Goal: Task Accomplishment & Management: Complete application form

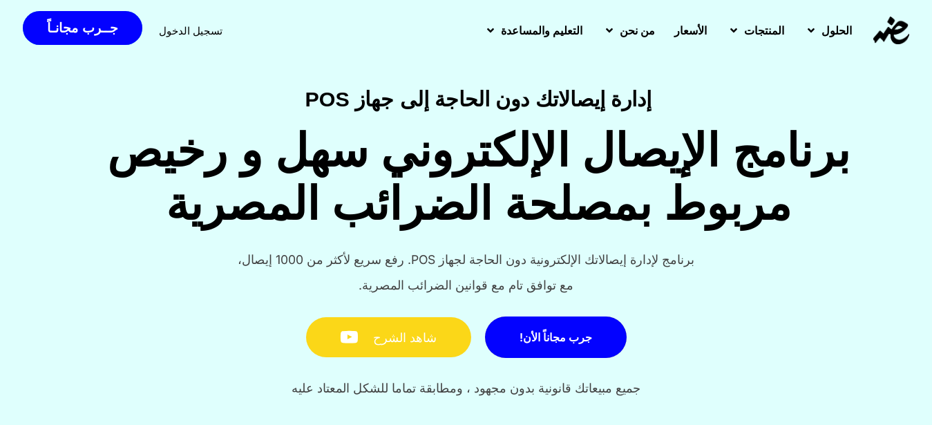
click at [369, 337] on link "شاهد الشرح" at bounding box center [388, 337] width 165 height 41
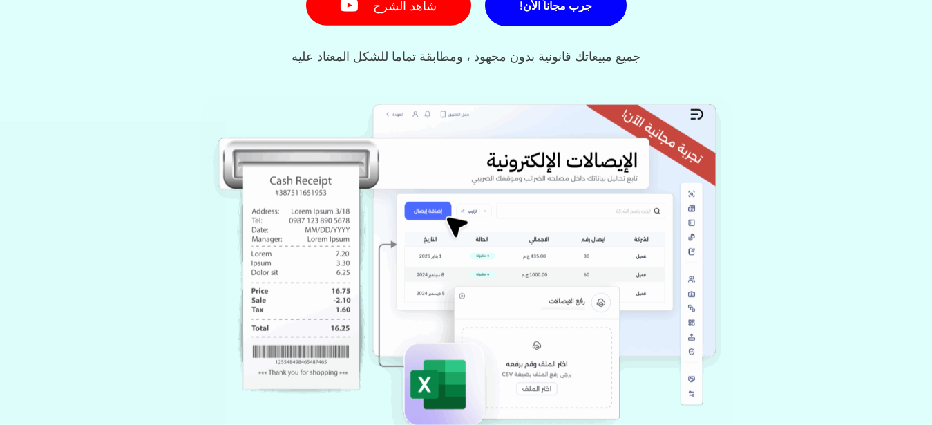
scroll to position [50, 0]
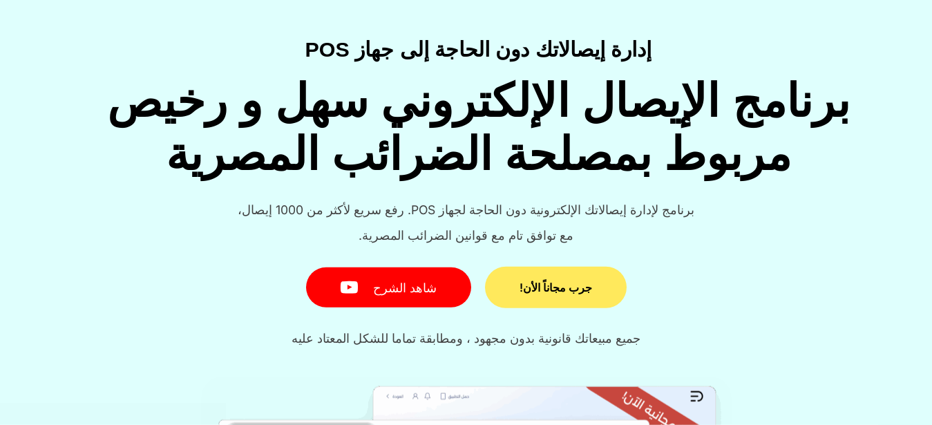
click at [574, 299] on link "جرب مجاناً الأن!" at bounding box center [556, 287] width 142 height 41
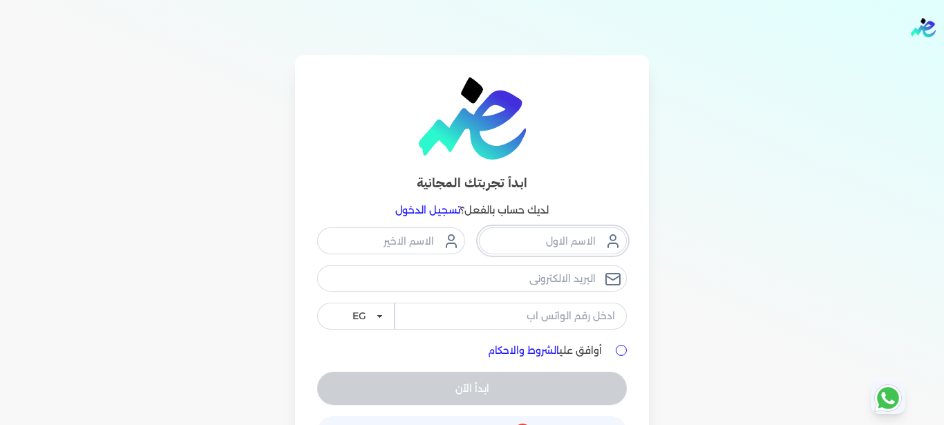
click at [529, 239] on input "text" at bounding box center [553, 240] width 148 height 26
type input "عمرو"
type input "ش"
type input "شكرى"
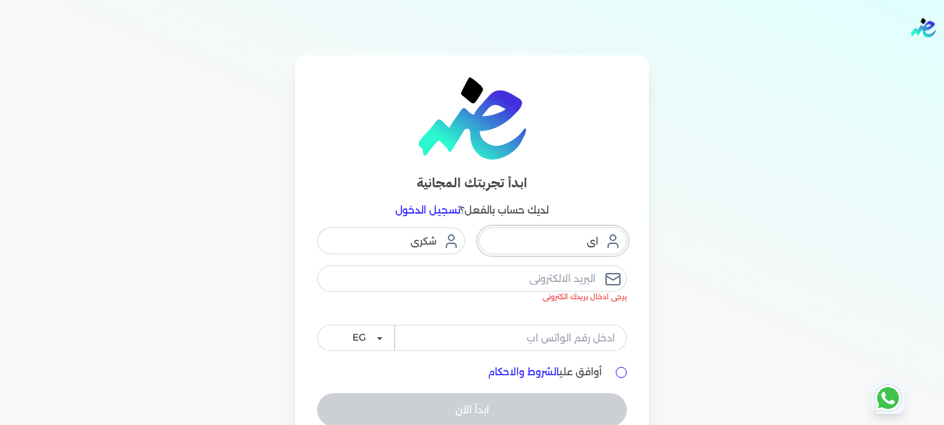
type input "ا"
type input "عمرو"
type input "ش"
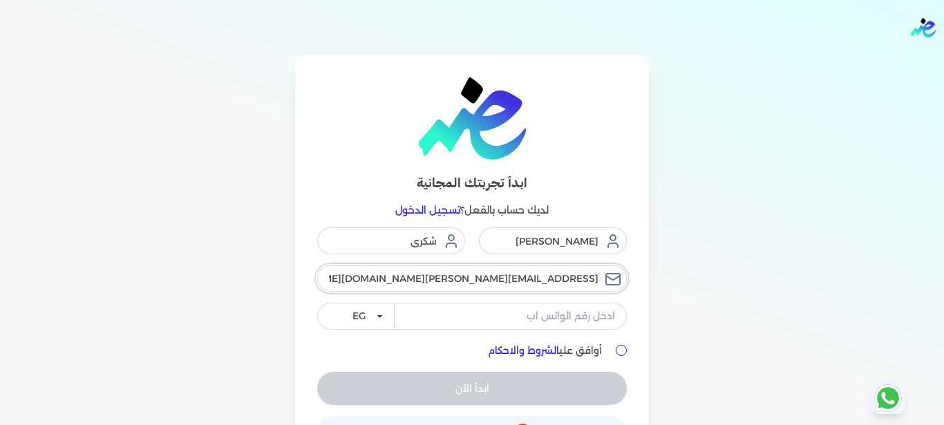
type input "[EMAIL_ADDRESS][DOMAIN_NAME][GEOGRAPHIC_DATA]"
type input "01008652227"
click at [627, 350] on input "أوافق علي الشروط والاحكام" at bounding box center [621, 350] width 11 height 11
checkbox input "true"
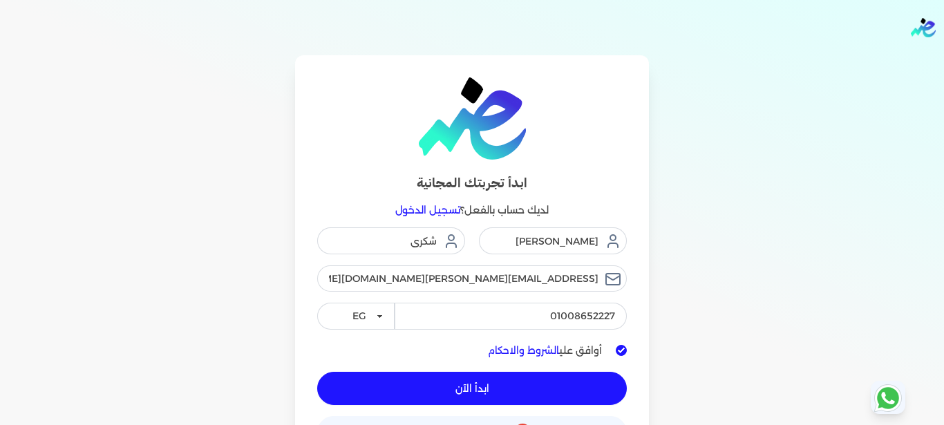
click at [579, 393] on button "ابدأ الآن" at bounding box center [472, 388] width 310 height 33
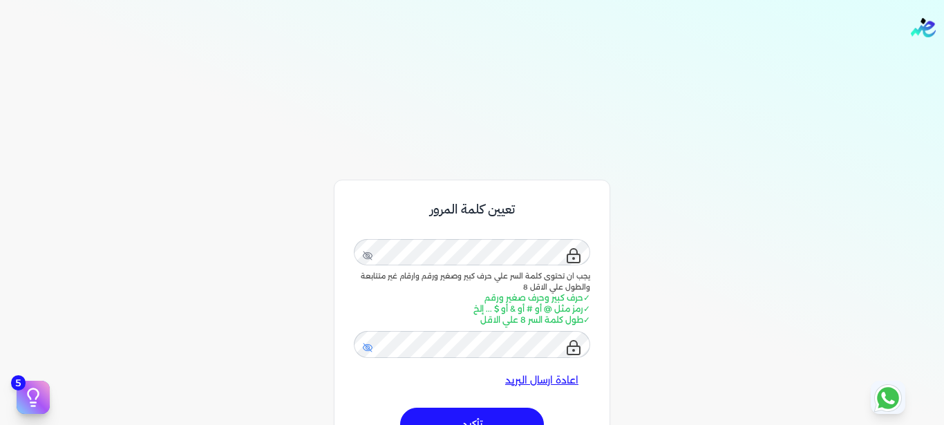
click at [373, 352] on icon at bounding box center [367, 347] width 11 height 11
click at [373, 352] on span at bounding box center [367, 349] width 11 height 14
click at [453, 420] on button "تأكيد" at bounding box center [472, 424] width 144 height 33
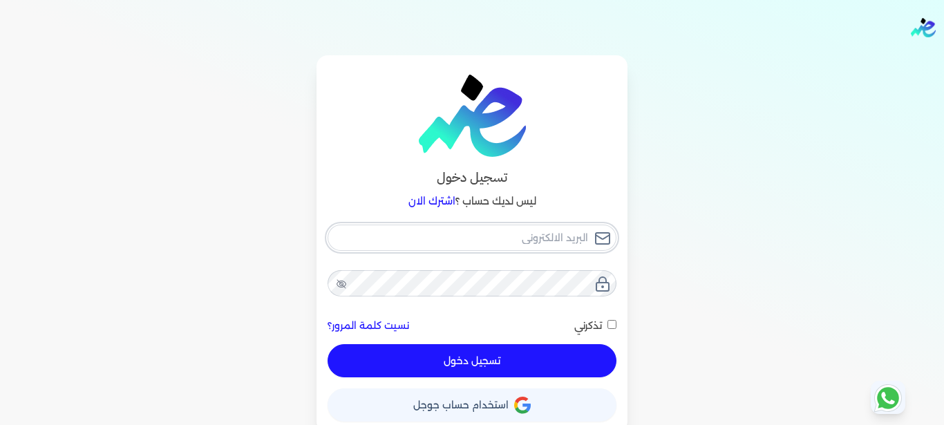
click at [503, 234] on input "email" at bounding box center [472, 238] width 289 height 26
type input "a"
checkbox input "false"
type input "am"
checkbox input "false"
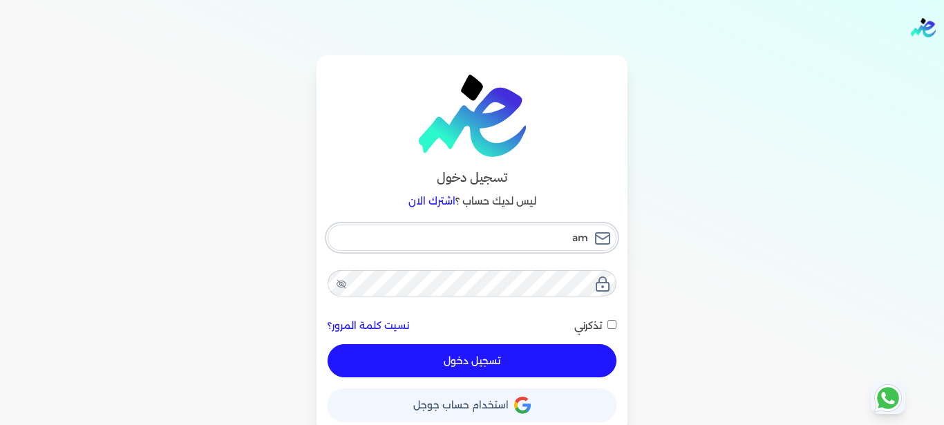
type input "amr"
checkbox input "false"
type input "amr."
checkbox input "false"
type input "amr.s"
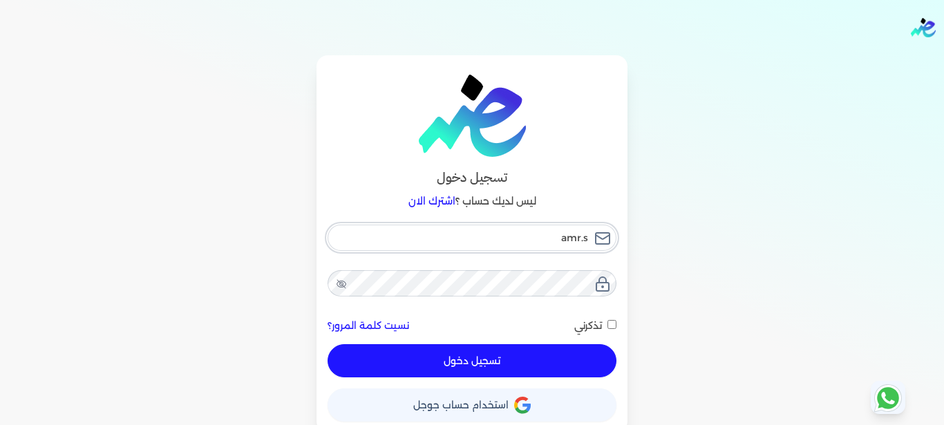
checkbox input "false"
type input "[DOMAIN_NAME]"
checkbox input "false"
type input "amr.sho"
checkbox input "false"
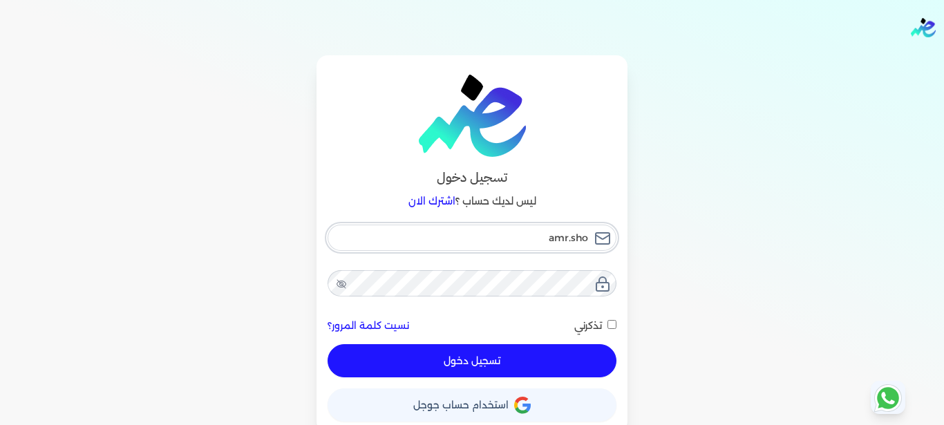
type input "amr.shou"
checkbox input "false"
type input "amr.shouk"
checkbox input "false"
type input "amr.shoukr"
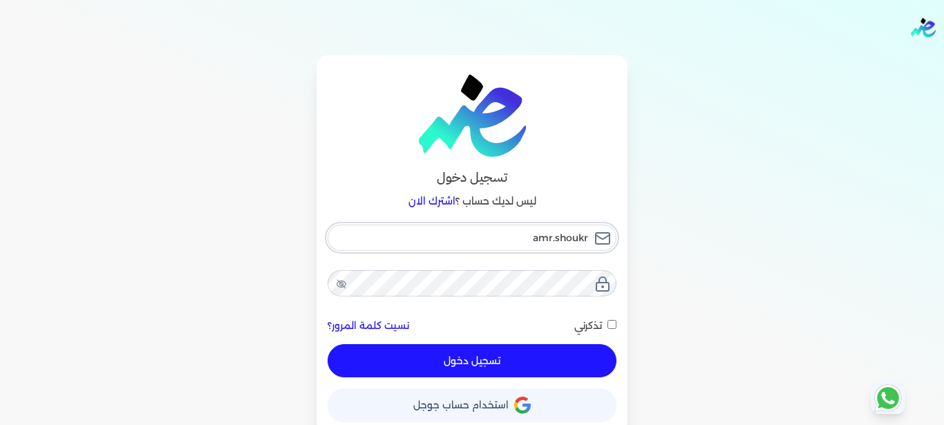
checkbox input "false"
type input "amr.shoukri"
checkbox input "false"
type input "amr.shoukri@"
checkbox input "false"
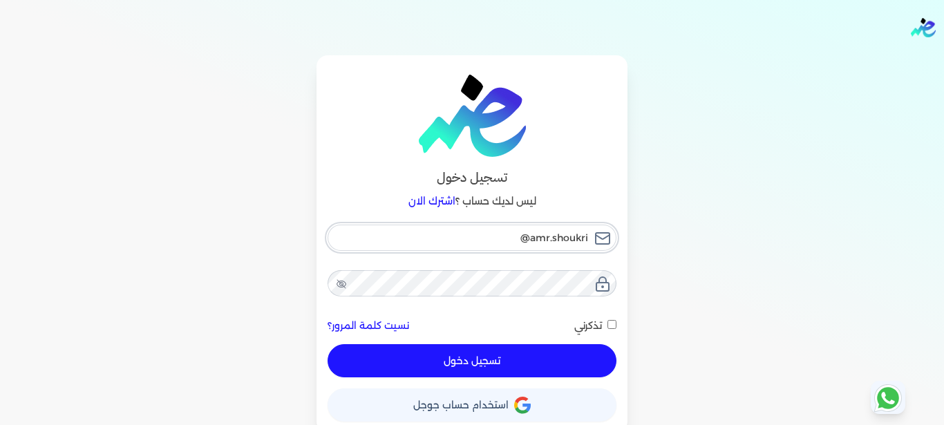
type input "amr.shoukri@e"
checkbox input "false"
type input "amr.shoukri@ea"
checkbox input "false"
type input "amr.shoukri@eas"
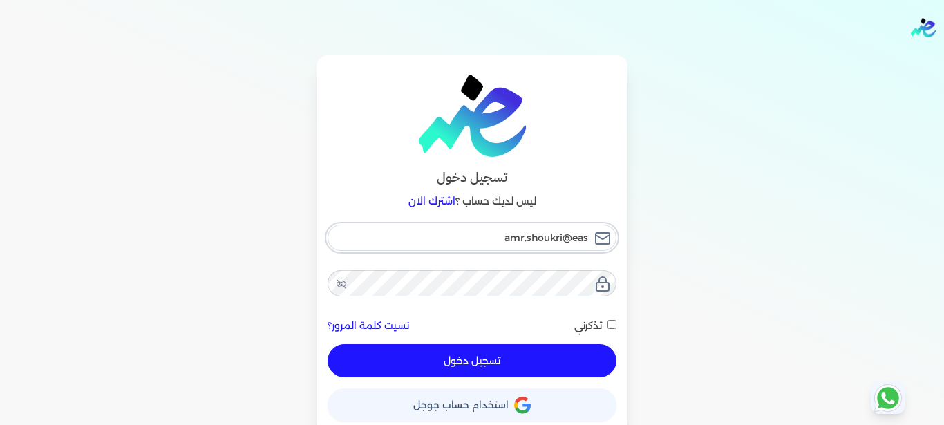
checkbox input "false"
type input "amr.shoukri@east"
checkbox input "false"
type input "amr.shoukri@easte"
checkbox input "false"
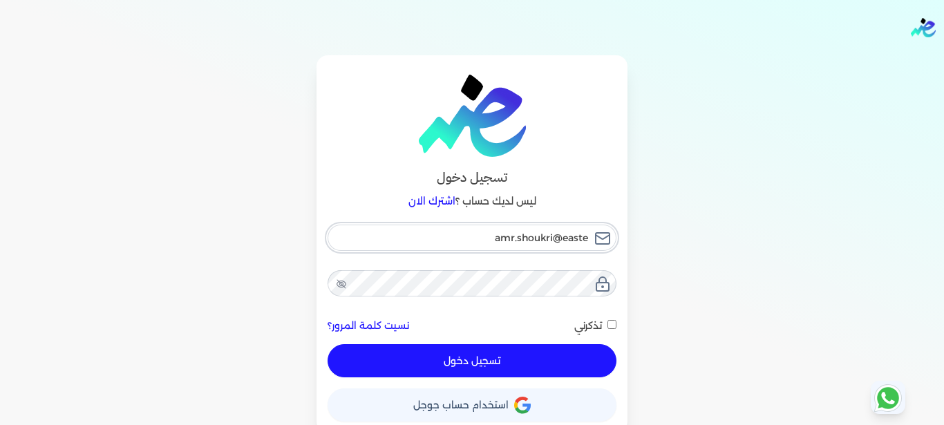
type input "amr.shoukri@easter"
checkbox input "false"
type input "amr.shoukri@eastern"
checkbox input "false"
type input "amr.shoukri@eastern-"
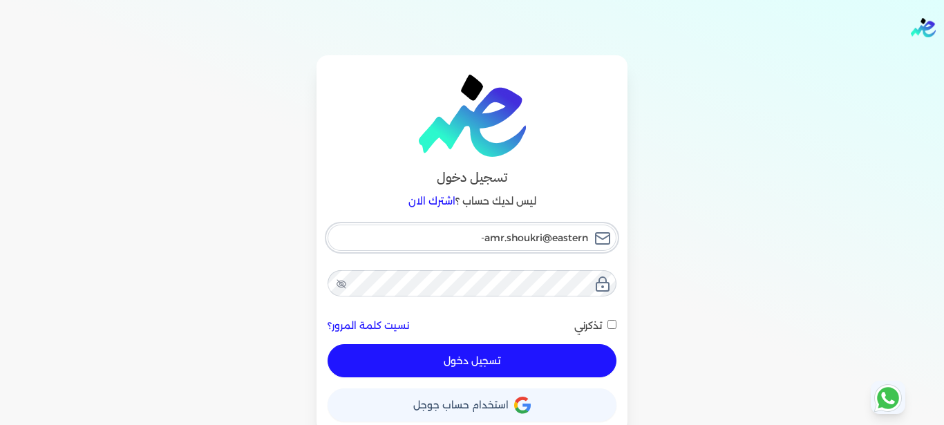
checkbox input "false"
type input "amr.shoukri@eastern-e"
checkbox input "false"
type input "amr.shoukri@eastern-el"
checkbox input "false"
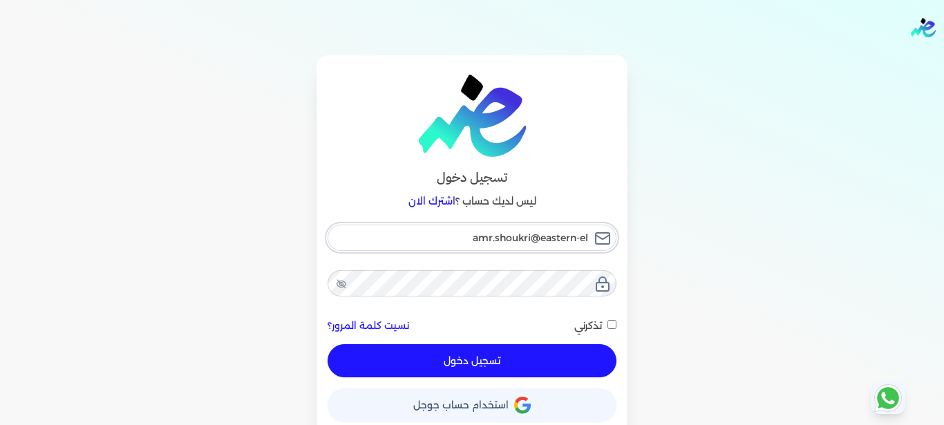
type input "amr.shoukri@eastern-els"
checkbox input "false"
type input "amr.shoukri@eastern-elsh"
checkbox input "false"
type input "amr.shoukri@eastern-elsha"
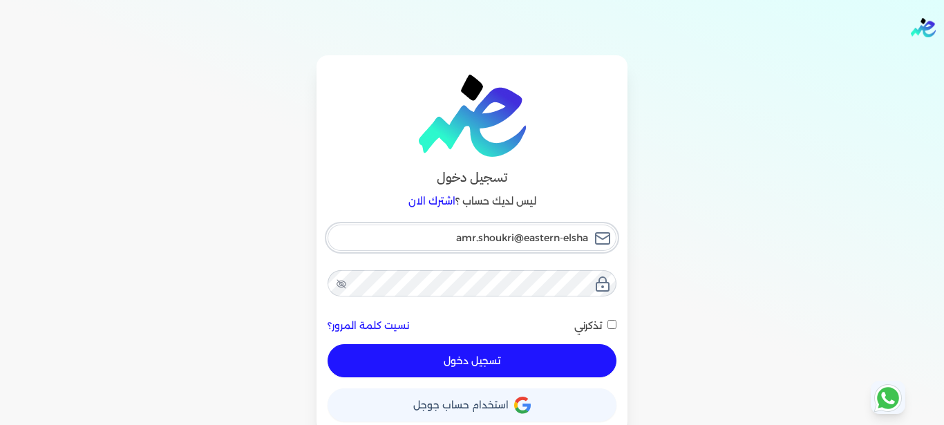
checkbox input "false"
type input "amr.shoukri@eastern-elshar"
checkbox input "false"
type input "amr.shoukri@eastern-elshark"
checkbox input "false"
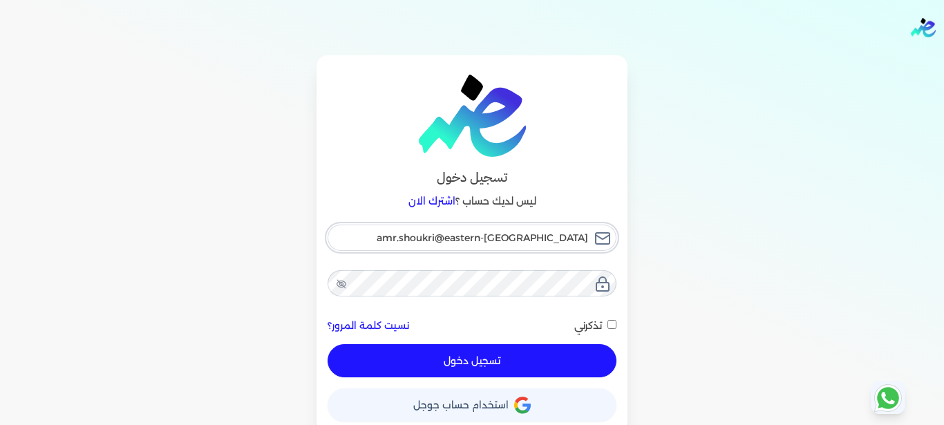
type input "amr.shoukri@eastern-elsharka"
checkbox input "false"
type input "amr.shoukri@eastern-elsharkaw"
checkbox input "false"
type input "amr.shoukri@eastern-elsharkawy"
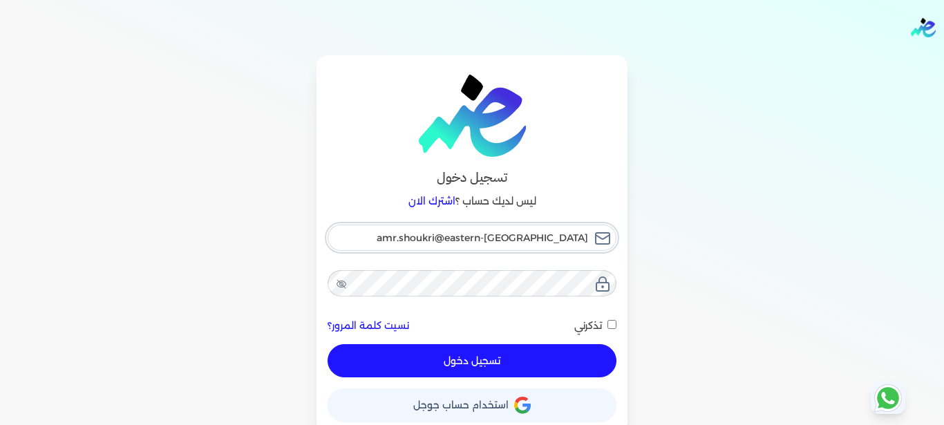
checkbox input "false"
type input "amr.shoukri@eastern-elsharkawy."
checkbox input "false"
type input "amr.shoukri@eastern-elsharkawy.c"
checkbox input "false"
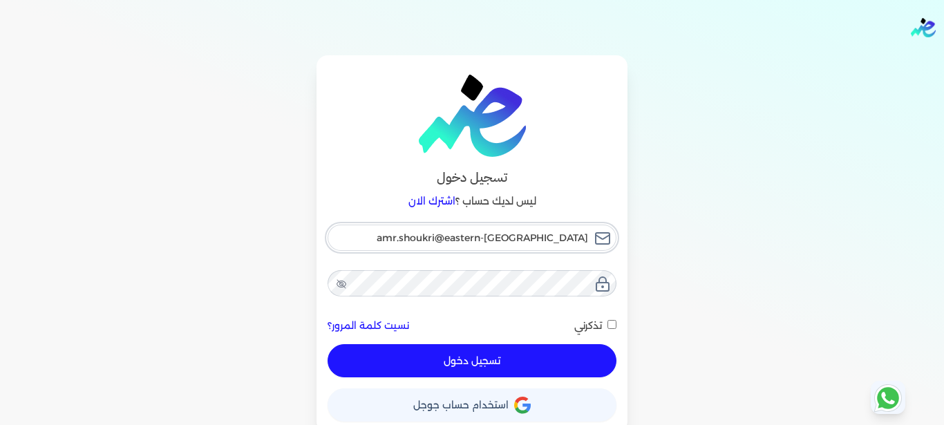
type input "amr.shoukri@eastern-elsharkawy.co"
checkbox input "false"
type input "[EMAIL_ADDRESS][PERSON_NAME][DOMAIN_NAME][PERSON_NAME]"
checkbox input "false"
type input "[EMAIL_ADDRESS][PERSON_NAME][DOMAIN_NAME][PERSON_NAME]"
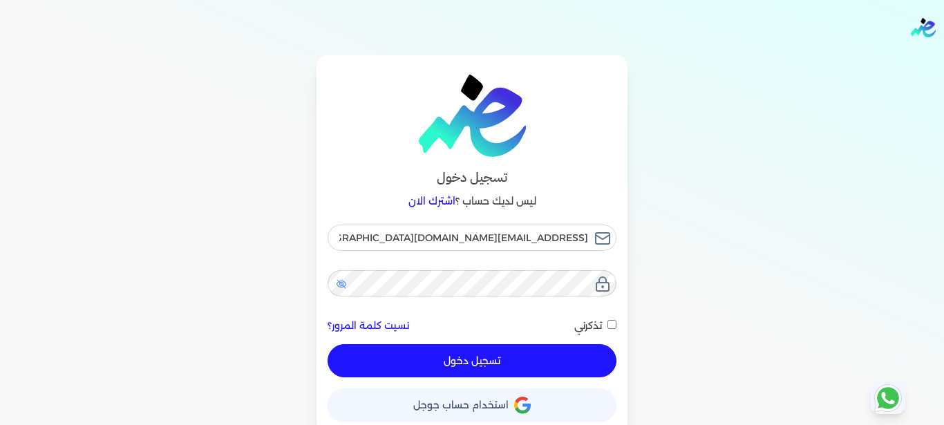
click at [344, 284] on icon at bounding box center [341, 284] width 11 height 11
click at [344, 284] on icon at bounding box center [342, 283] width 10 height 7
click at [463, 360] on button "تسجيل دخول" at bounding box center [472, 360] width 289 height 33
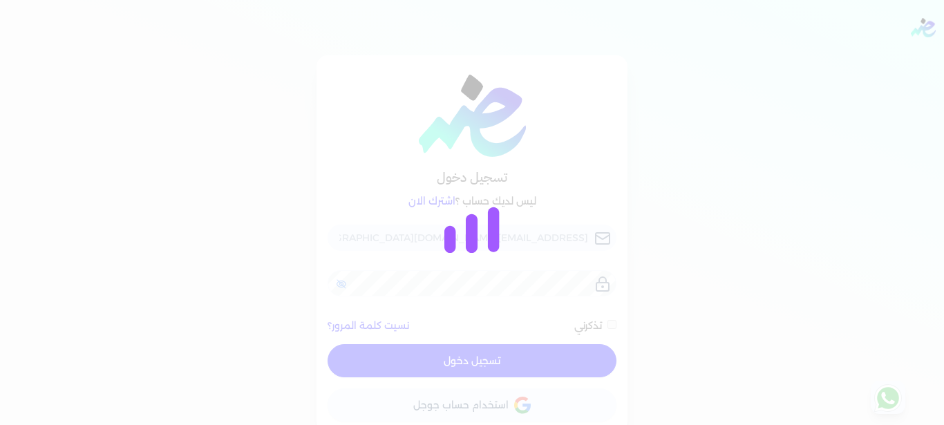
checkbox input "false"
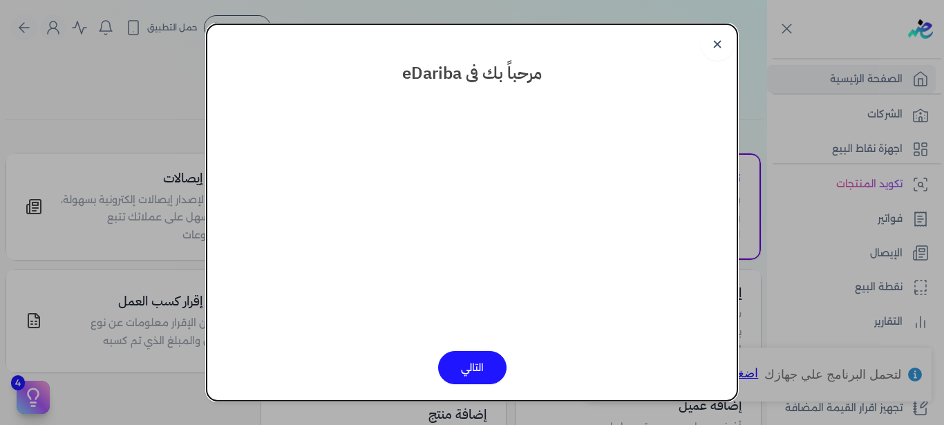
click at [475, 364] on button "التالي" at bounding box center [472, 367] width 68 height 33
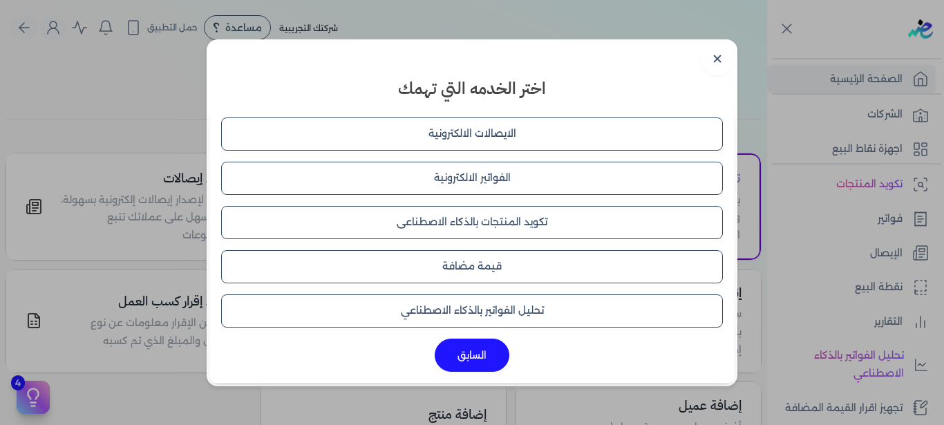
click at [447, 134] on button "الايصالات الالكترونية" at bounding box center [472, 134] width 502 height 33
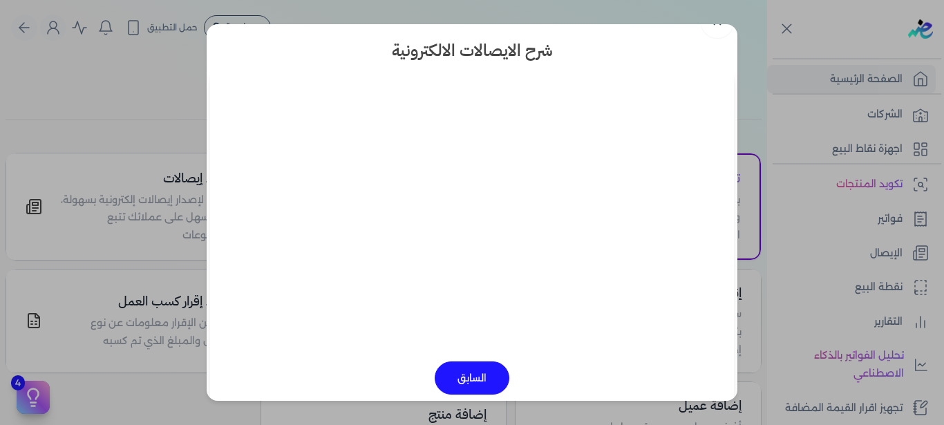
scroll to position [31, 0]
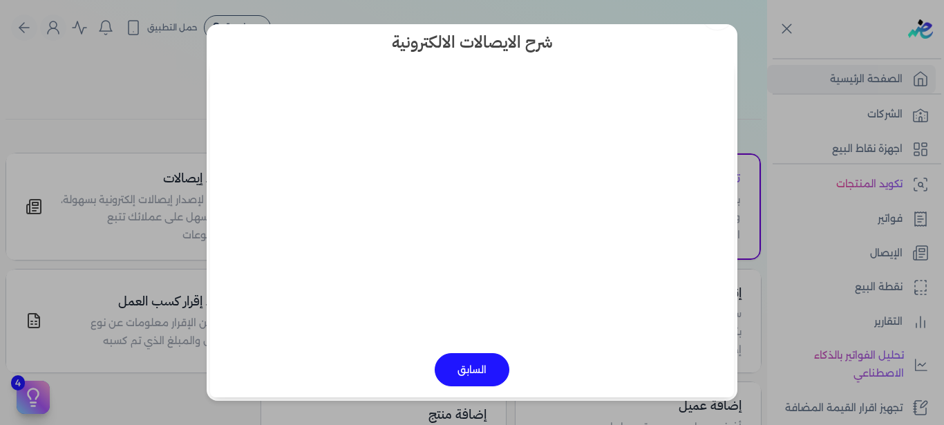
click at [101, 278] on dialog "✕ شرح الايصالات الالكترونية السابق" at bounding box center [472, 212] width 944 height 425
click at [498, 368] on button "السابق" at bounding box center [472, 369] width 75 height 33
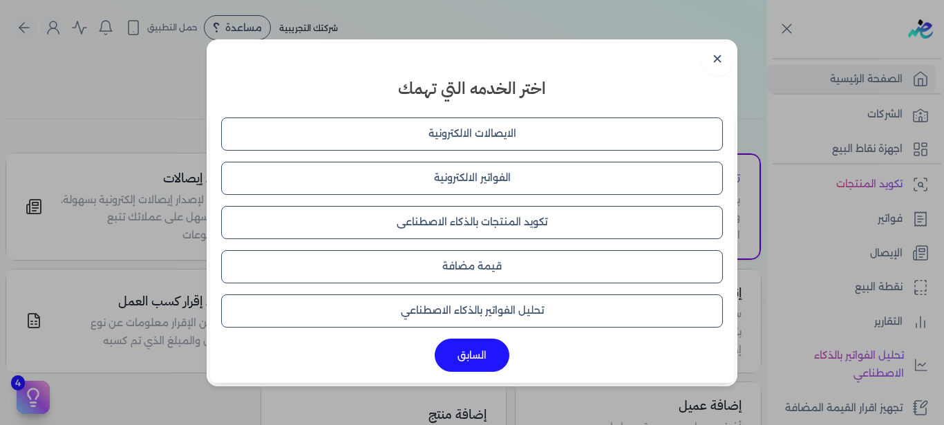
click at [615, 127] on button "الايصالات الالكترونية" at bounding box center [472, 134] width 502 height 33
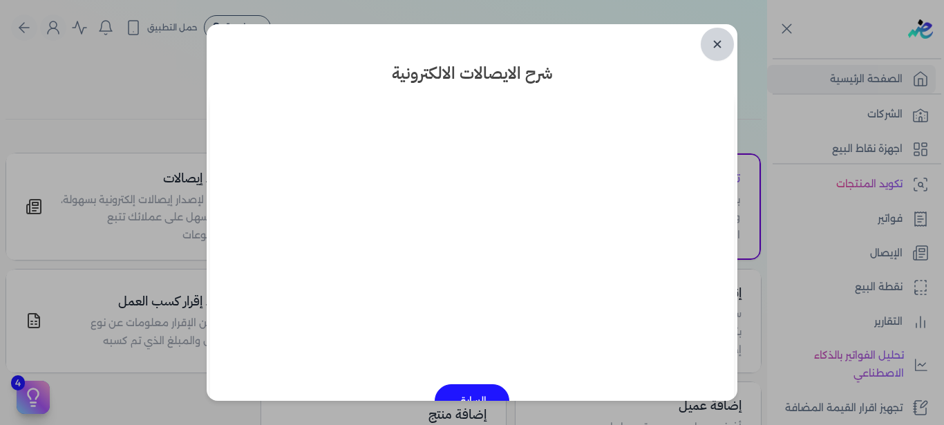
click at [725, 39] on link "✕" at bounding box center [717, 44] width 33 height 33
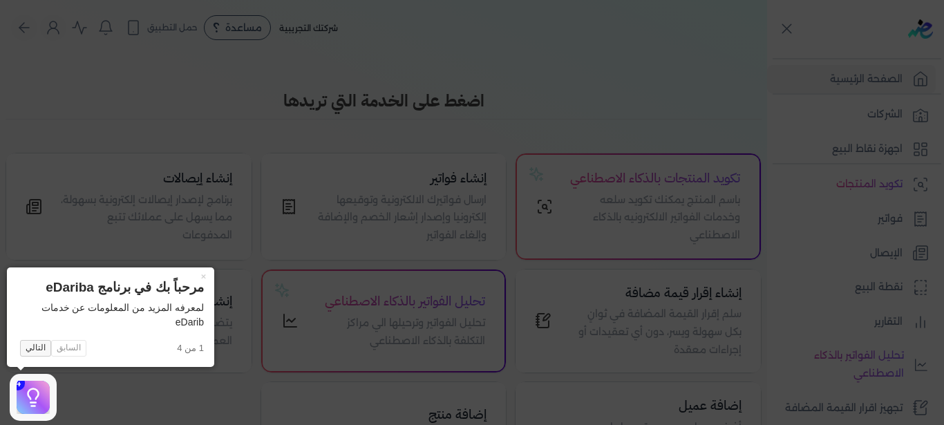
click at [30, 353] on button "التالي" at bounding box center [35, 348] width 31 height 17
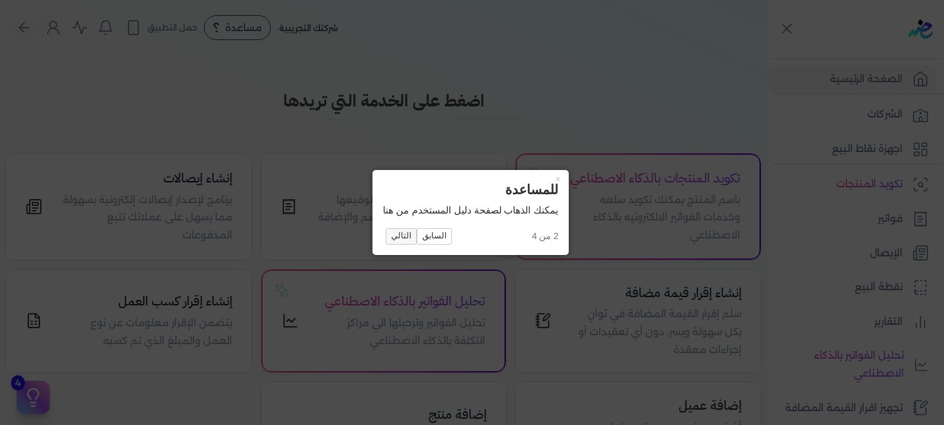
click at [397, 237] on button "التالي" at bounding box center [401, 236] width 31 height 17
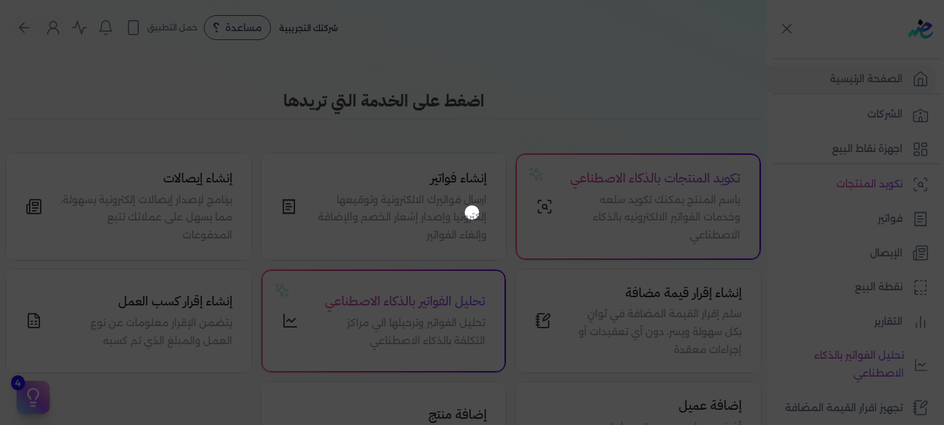
scroll to position [84, 0]
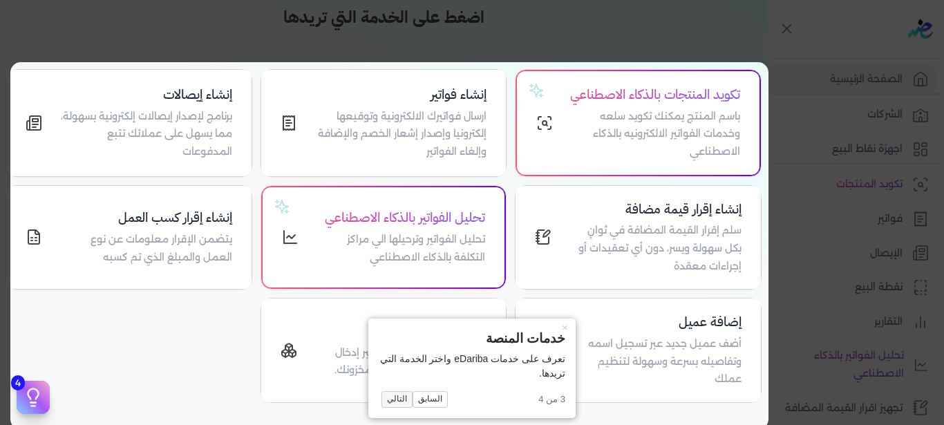
click at [386, 396] on button "التالي" at bounding box center [397, 399] width 31 height 17
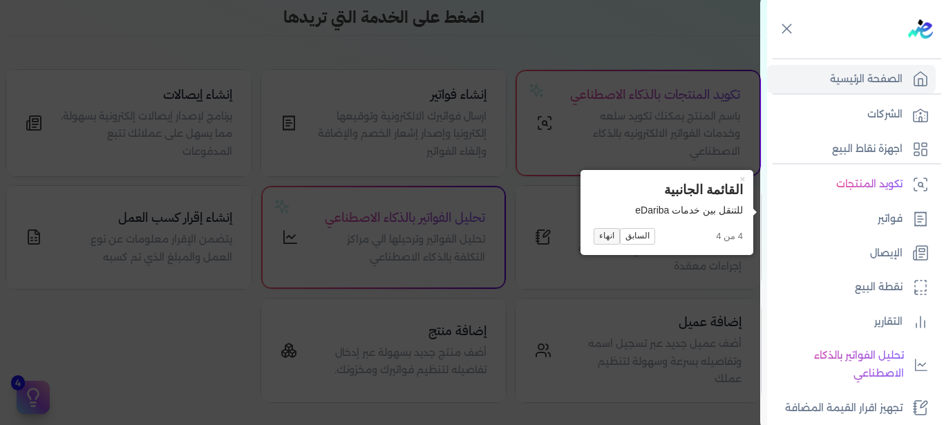
click at [604, 239] on button "انهاء" at bounding box center [607, 236] width 26 height 17
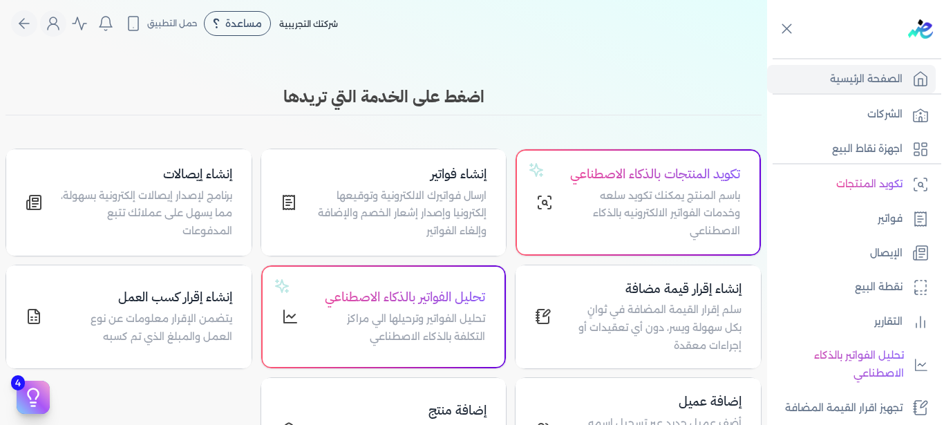
scroll to position [0, 0]
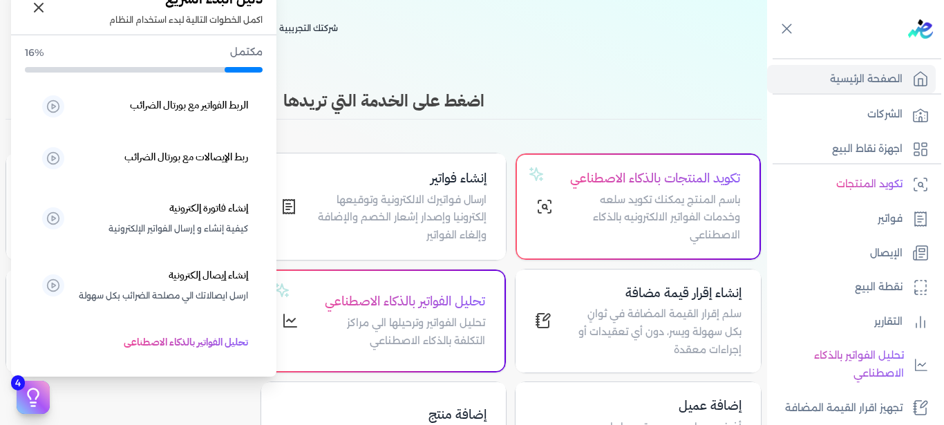
click at [28, 402] on icon at bounding box center [33, 397] width 21 height 21
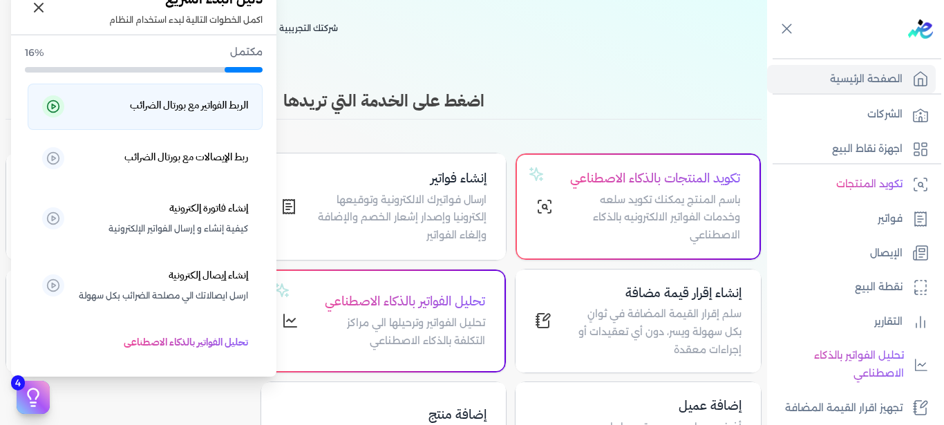
click at [60, 109] on icon at bounding box center [53, 107] width 14 height 14
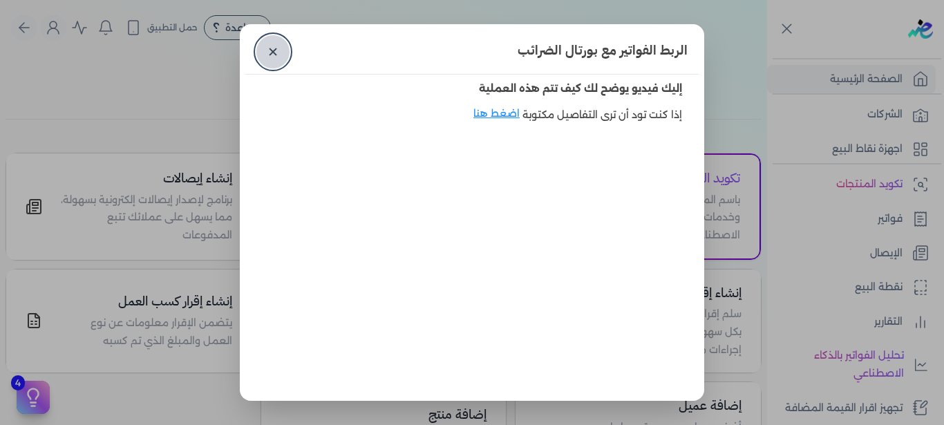
click at [280, 52] on link "✕" at bounding box center [272, 51] width 33 height 33
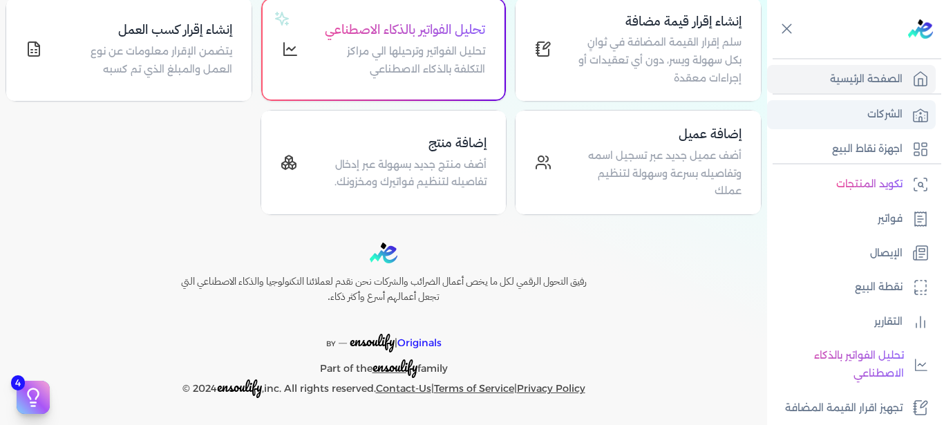
click at [881, 110] on p "الشركات" at bounding box center [885, 115] width 35 height 18
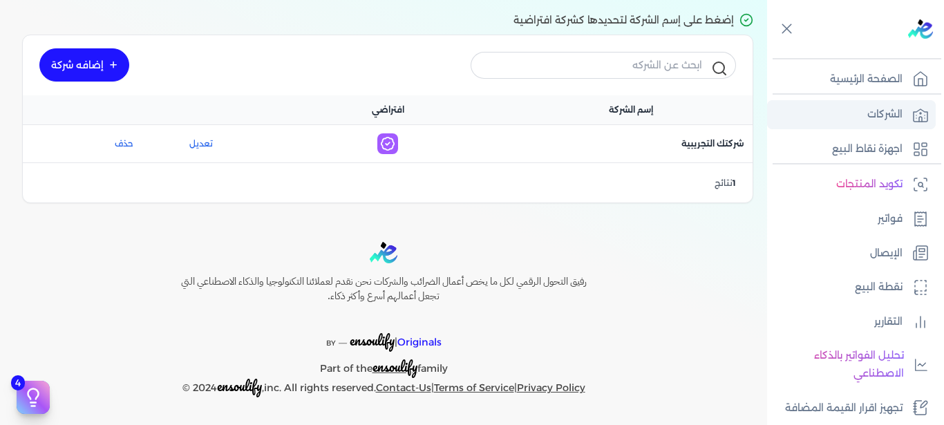
scroll to position [100, 0]
click at [395, 147] on icon at bounding box center [387, 144] width 21 height 21
click at [216, 145] on link "تعديل" at bounding box center [201, 144] width 91 height 12
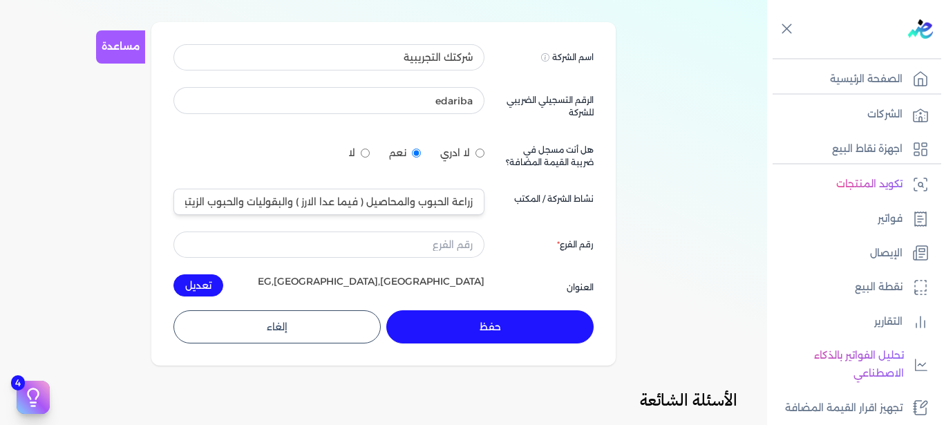
click at [134, 55] on link "مساعدة" at bounding box center [120, 46] width 49 height 33
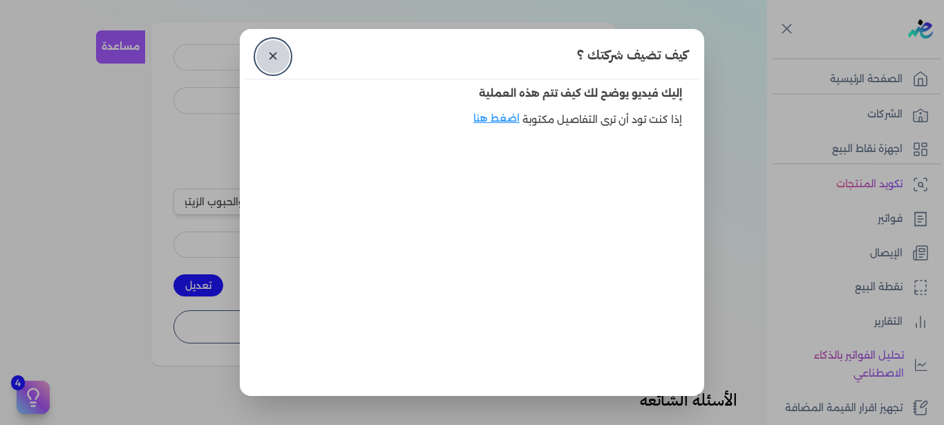
click at [263, 53] on link "✕" at bounding box center [272, 56] width 33 height 33
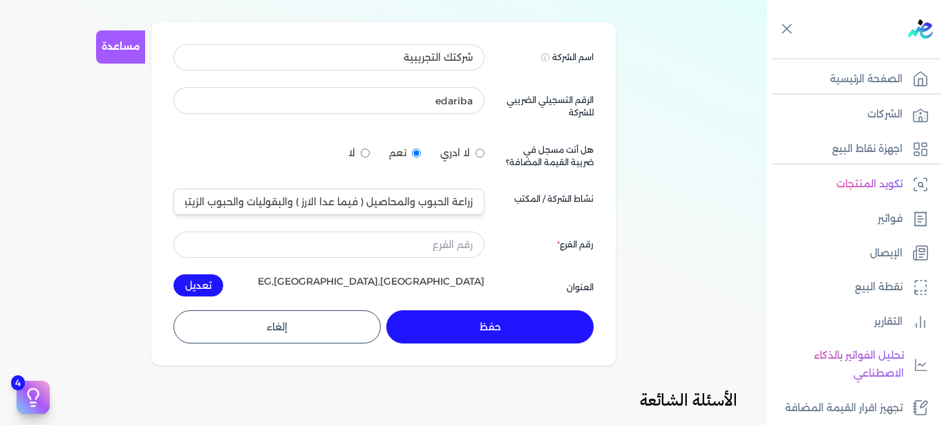
click at [116, 48] on link "مساعدة" at bounding box center [120, 46] width 49 height 33
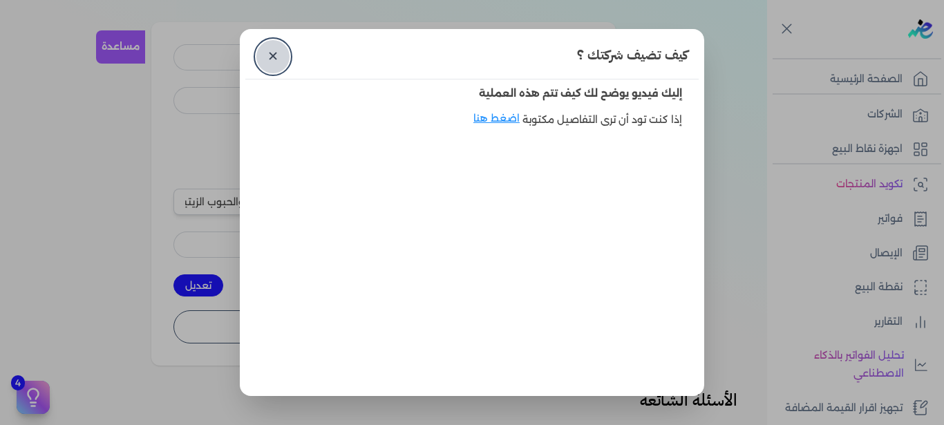
click at [271, 59] on link "✕" at bounding box center [272, 56] width 33 height 33
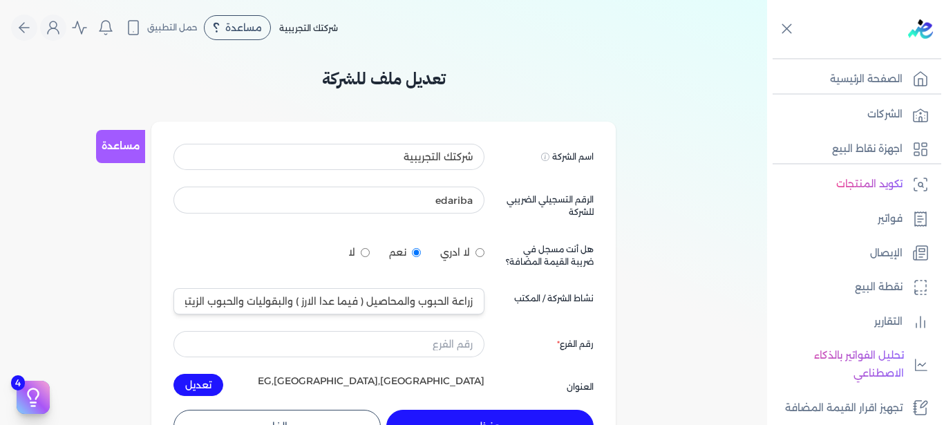
click at [882, 100] on div "الشركات اجهزة نقاط البيع" at bounding box center [855, 128] width 177 height 70
click at [876, 102] on link "الشركات" at bounding box center [851, 114] width 169 height 29
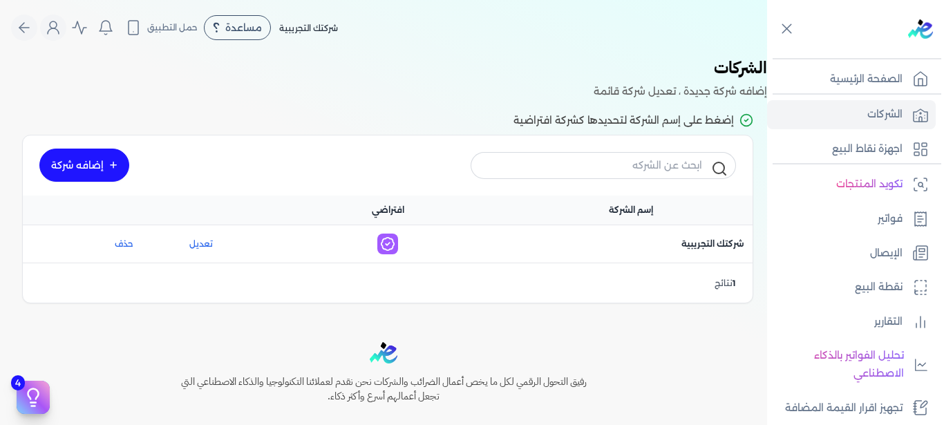
click at [95, 173] on link "إضافه شركة" at bounding box center [84, 165] width 90 height 33
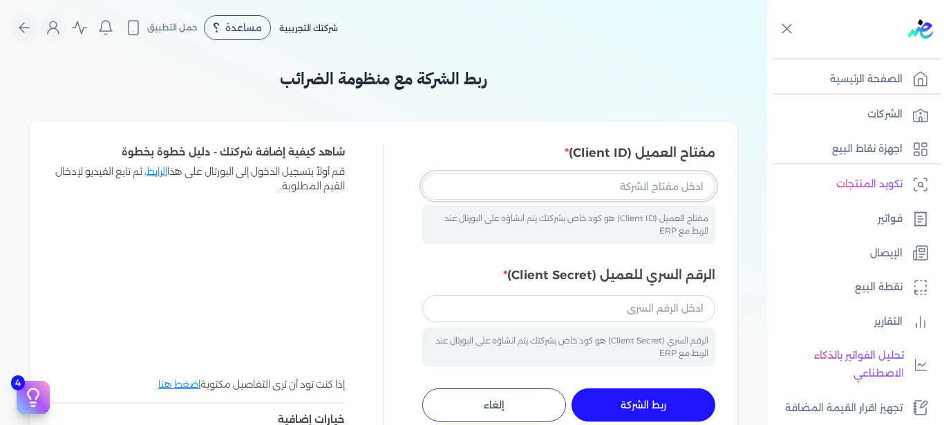
click at [600, 183] on input "مفتاح العميل (Client ID)" at bounding box center [568, 186] width 293 height 26
paste input "202eb1c0-cb70-43b6-9e58-d402815a665e"
type input "202eb1c0-cb70-43b6-9e58-d402815a665e"
click at [627, 310] on input "الرقم السري للعميل (Client Secret)" at bounding box center [568, 308] width 293 height 26
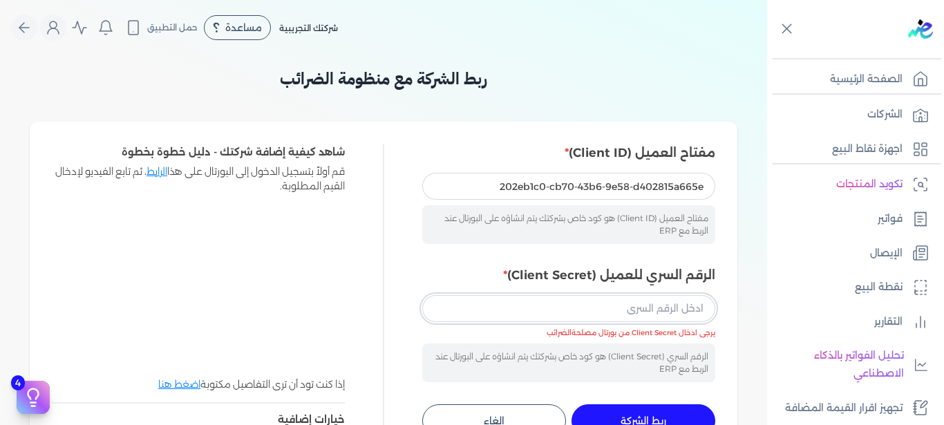
paste input "9ddce484-546f-4df7-907b-2b43ed626b39"
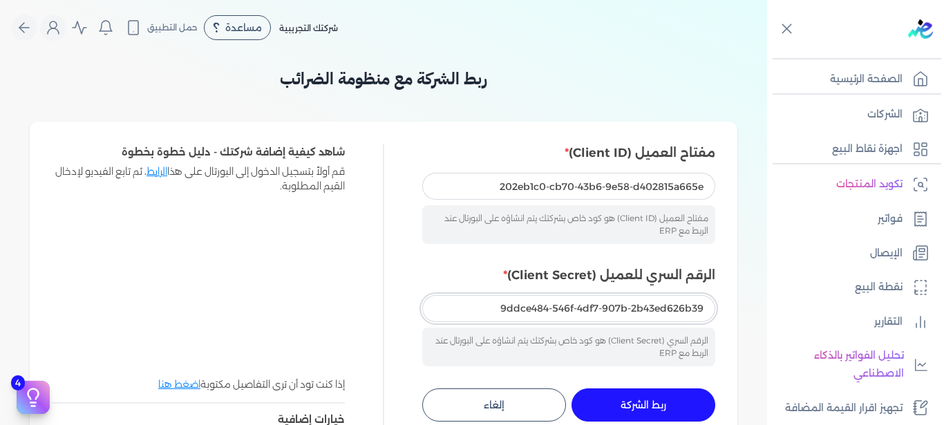
type input "9ddce484-546f-4df7-907b-2b43ed626b39"
click at [659, 401] on span "ربط الشركة" at bounding box center [644, 405] width 46 height 10
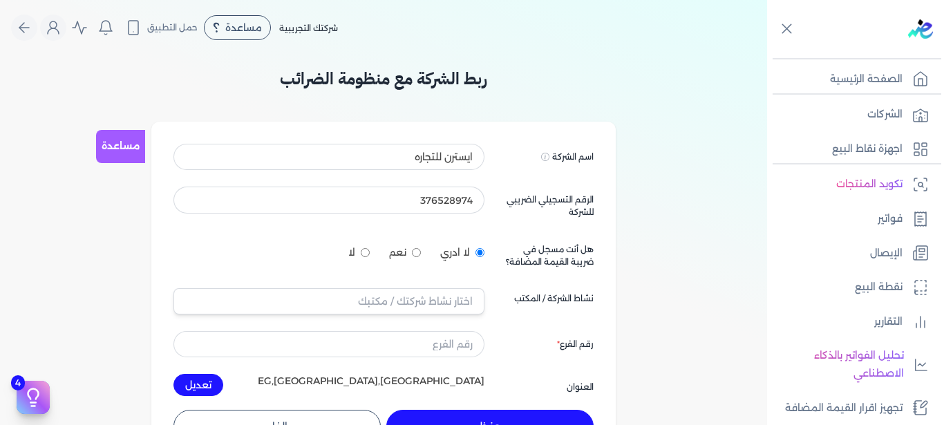
click at [421, 254] on input "نعم" at bounding box center [416, 252] width 9 height 9
radio input "true"
click at [422, 297] on input "text" at bounding box center [329, 301] width 311 height 26
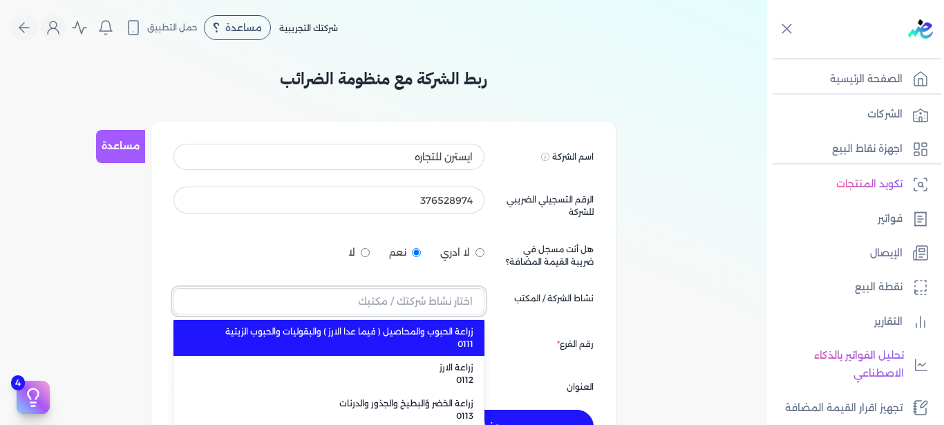
click at [422, 297] on input "text" at bounding box center [329, 301] width 311 height 26
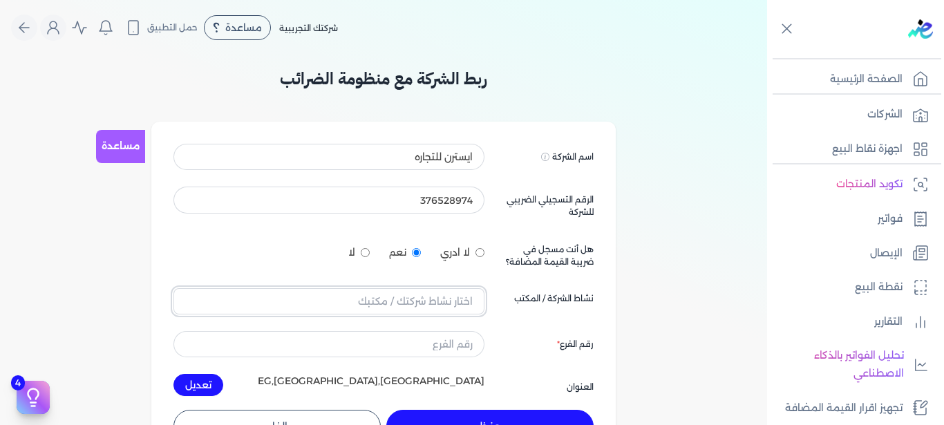
click at [422, 297] on input "text" at bounding box center [329, 301] width 311 height 26
type input "l"
type input "مركز خدمة سيارات"
click at [554, 324] on div "اسم الشركة Displayed on public forums, such as Preline ايسترن للتجاره الرقم الت…" at bounding box center [384, 270] width 420 height 252
click at [424, 301] on input "text" at bounding box center [329, 301] width 311 height 26
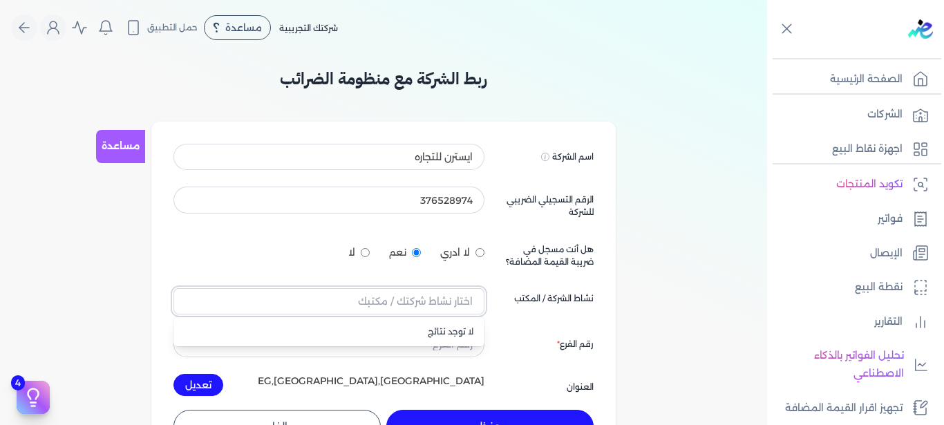
click at [428, 307] on input "text" at bounding box center [329, 301] width 311 height 26
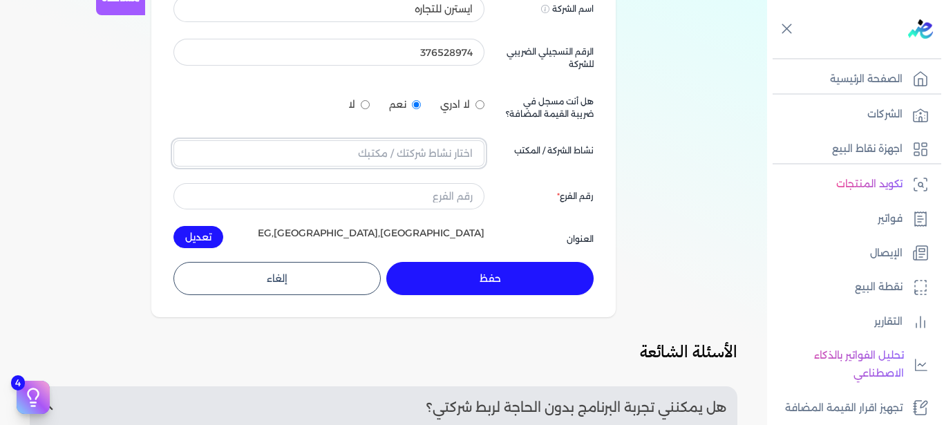
scroll to position [149, 0]
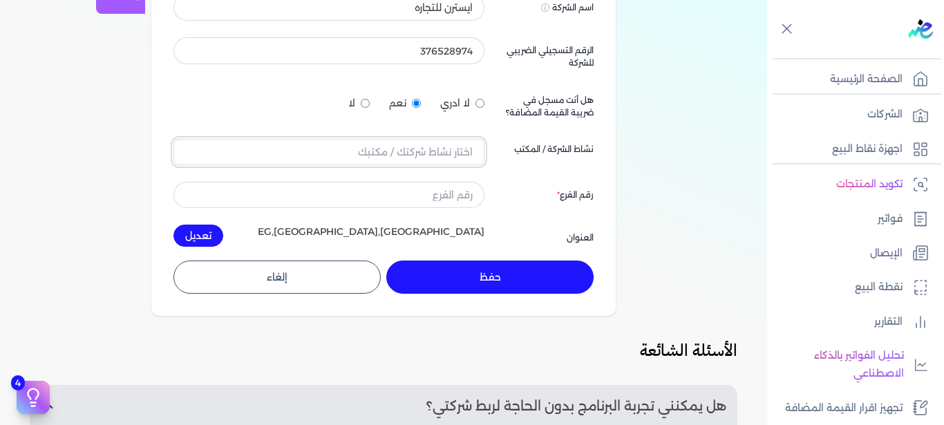
click at [431, 157] on input "text" at bounding box center [329, 152] width 311 height 26
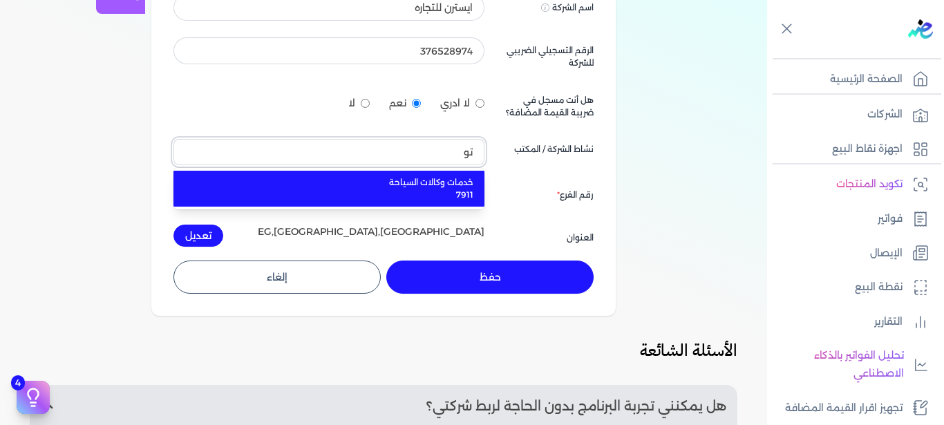
type input "ت"
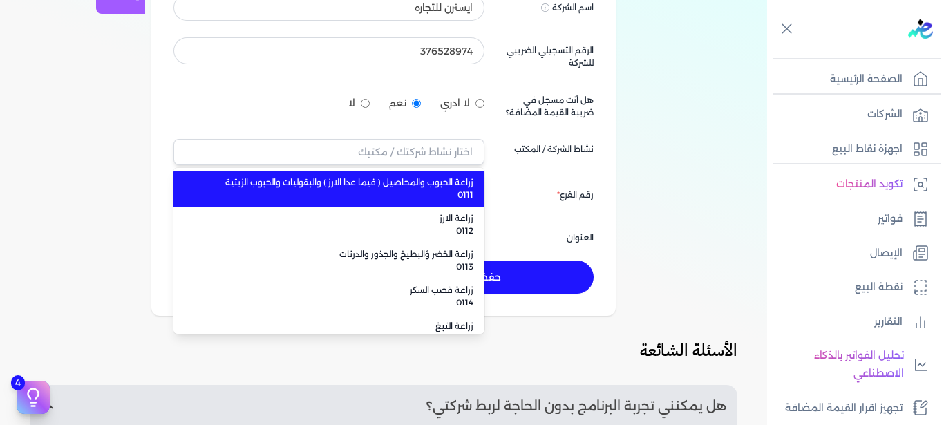
click at [104, 186] on div "ربط الشركة مع منظومة الضرائب مساعدة اسم الشركة Displayed on public forums, such…" at bounding box center [383, 292] width 767 height 751
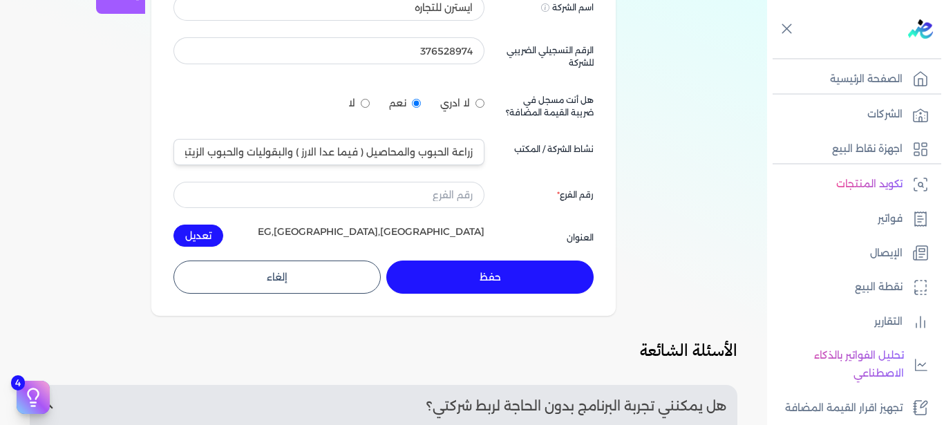
scroll to position [0, 0]
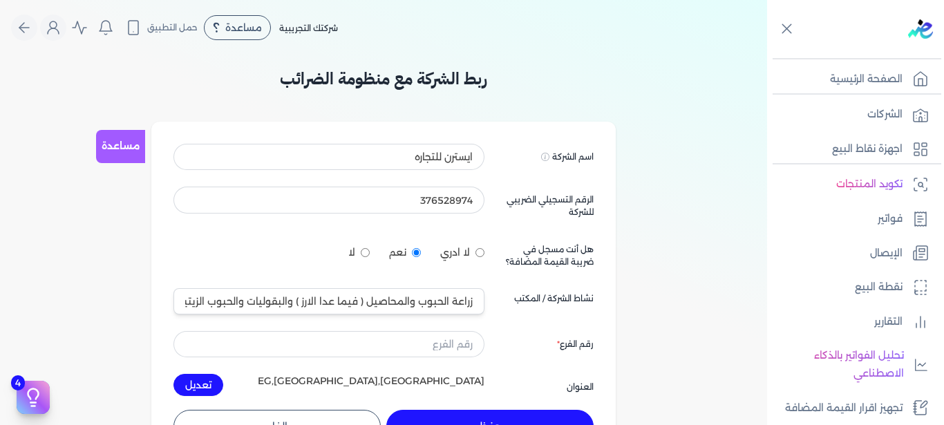
click at [113, 147] on link "مساعدة" at bounding box center [120, 146] width 49 height 33
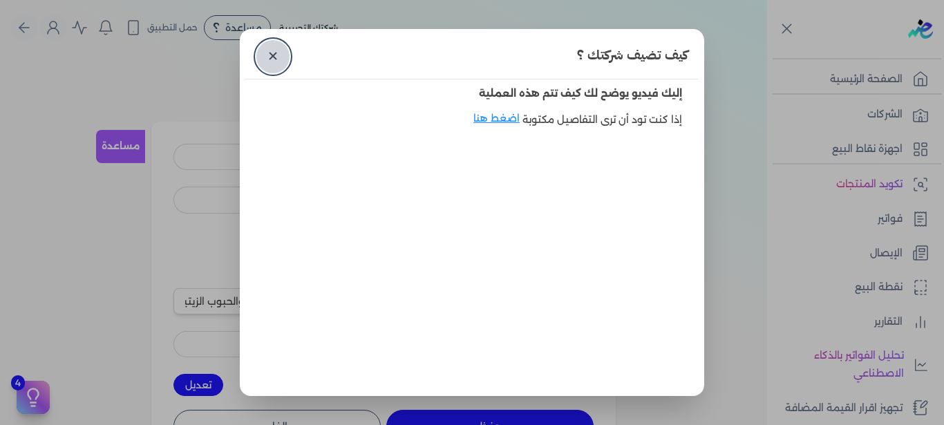
click at [274, 58] on link "✕" at bounding box center [272, 56] width 33 height 33
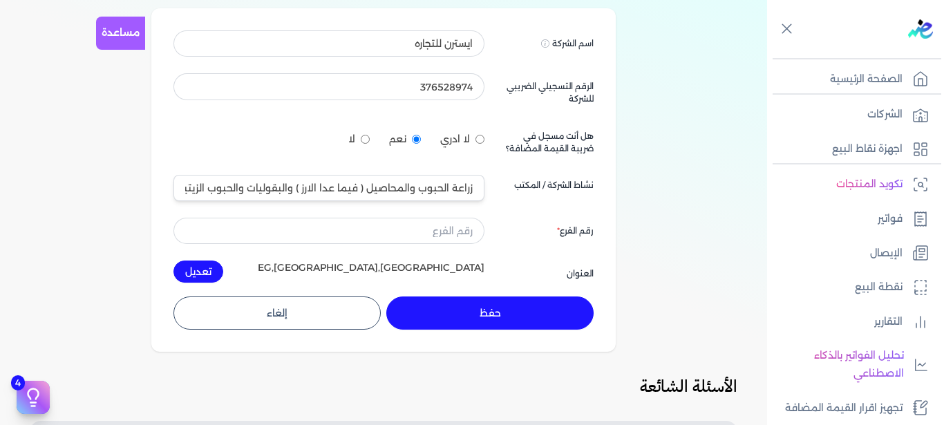
scroll to position [75, 0]
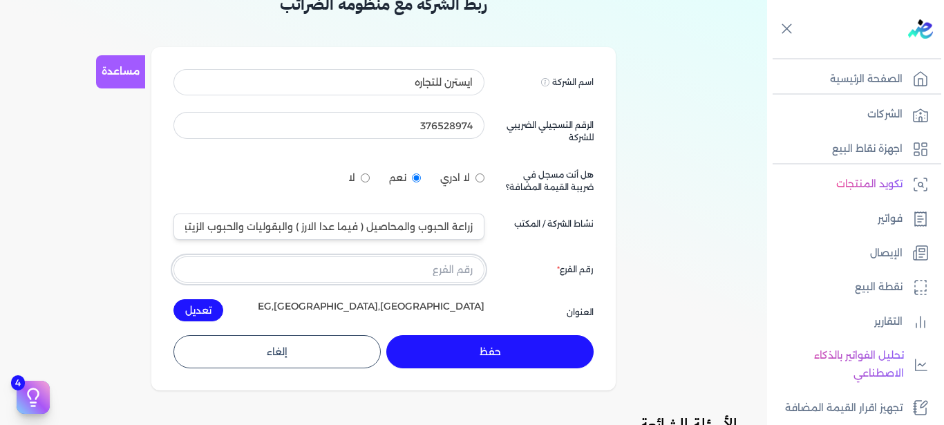
click at [475, 281] on input "text" at bounding box center [329, 269] width 311 height 26
click at [470, 270] on input "text" at bounding box center [329, 269] width 311 height 26
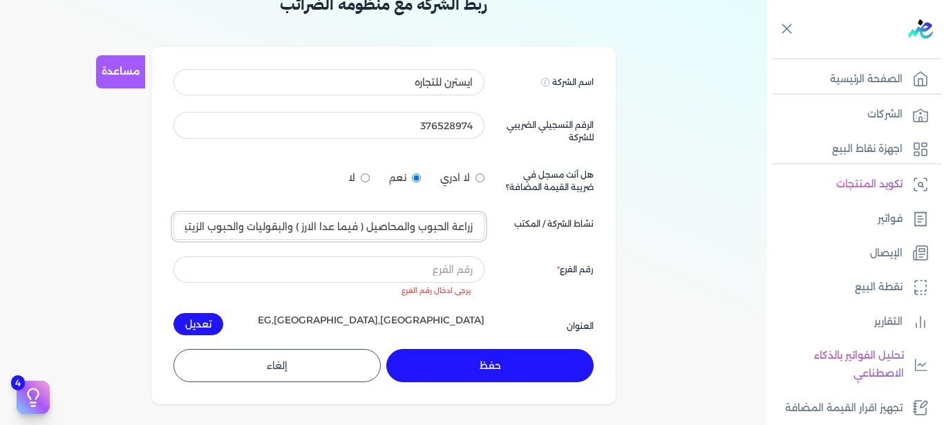
click at [381, 222] on input "زراعة الحبوب والمحاصيل ( فيما عدا الارز ) والبقوليات والحبوب الزيتية 0111" at bounding box center [329, 227] width 311 height 26
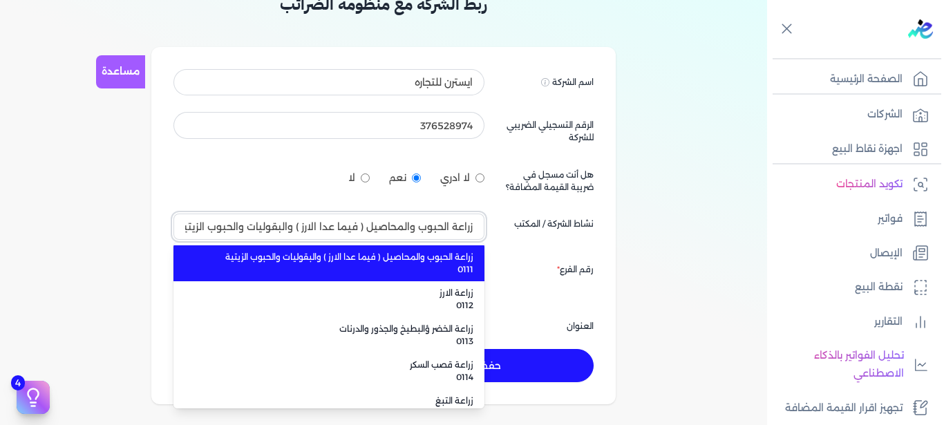
click at [381, 222] on input "زراعة الحبوب والمحاصيل ( فيما عدا الارز ) والبقوليات والحبوب الزيتية 0111" at bounding box center [329, 227] width 311 height 26
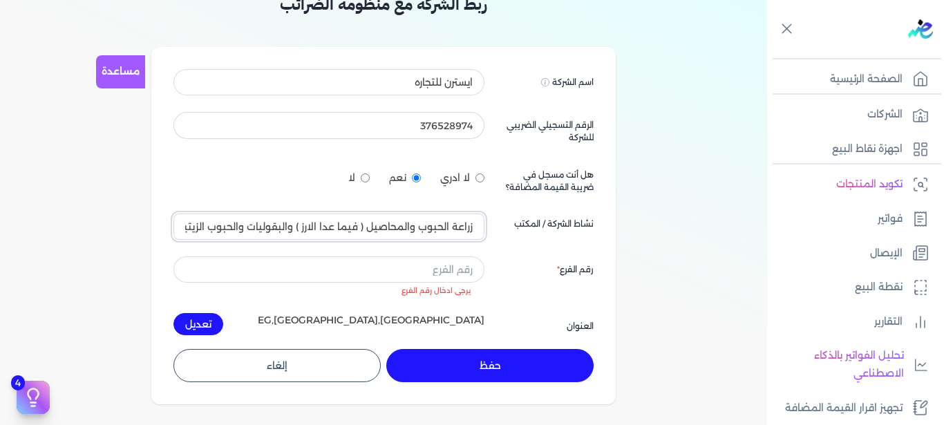
click at [385, 235] on input "زراعة الحبوب والمحاصيل ( فيما عدا الارز ) والبقوليات والحبوب الزيتية 0111" at bounding box center [329, 227] width 311 height 26
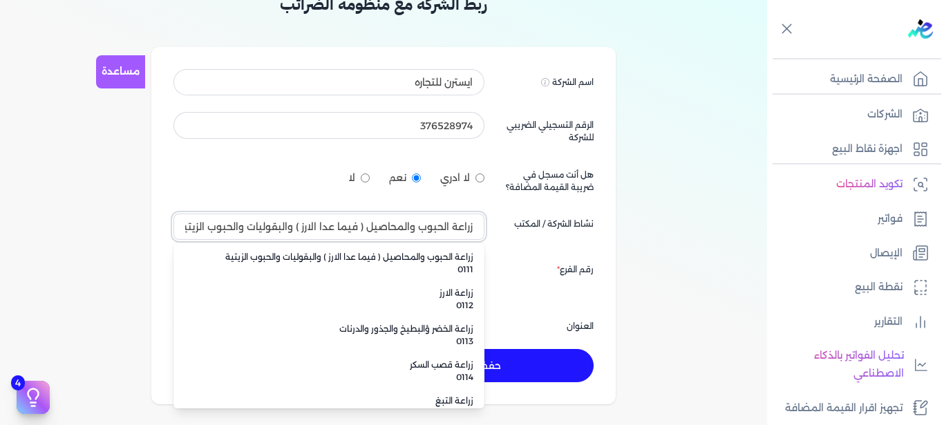
click at [385, 235] on input "زراعة الحبوب والمحاصيل ( فيما عدا الارز ) والبقوليات والحبوب الزيتية 0111" at bounding box center [329, 227] width 311 height 26
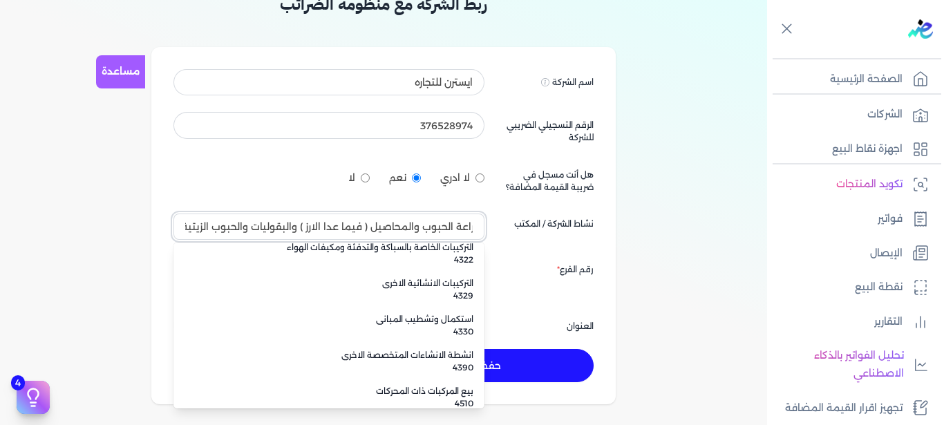
scroll to position [8087, 0]
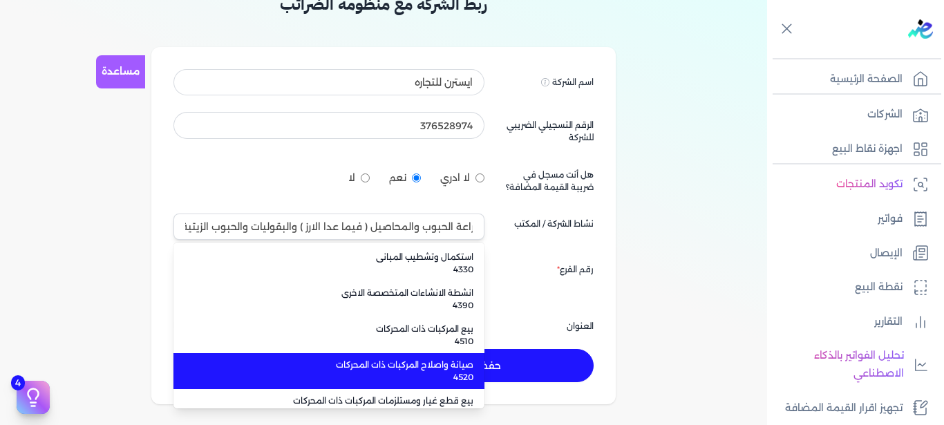
click at [375, 369] on span "صيانة واصلاح المركبات ذات المحركات" at bounding box center [337, 365] width 272 height 12
type input "صيانة واصلاح المركبات ذات المحركات 4520"
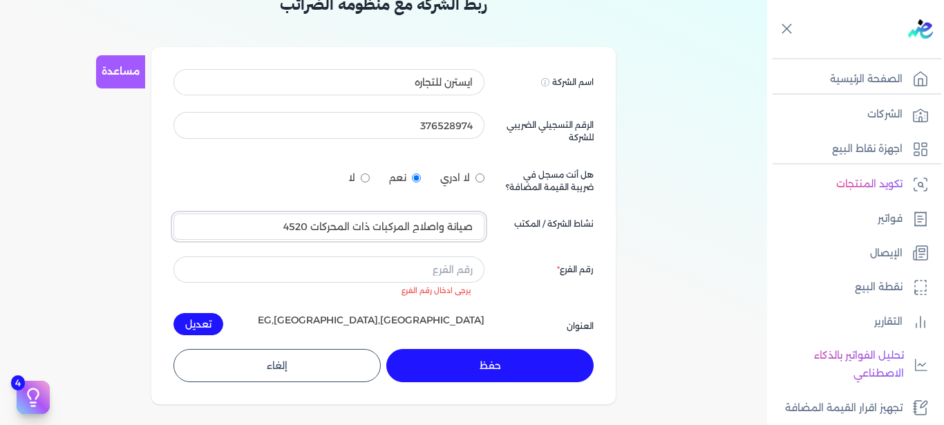
scroll to position [0, 0]
click at [421, 275] on input "text" at bounding box center [329, 269] width 311 height 26
click at [121, 71] on link "مساعدة" at bounding box center [120, 71] width 49 height 33
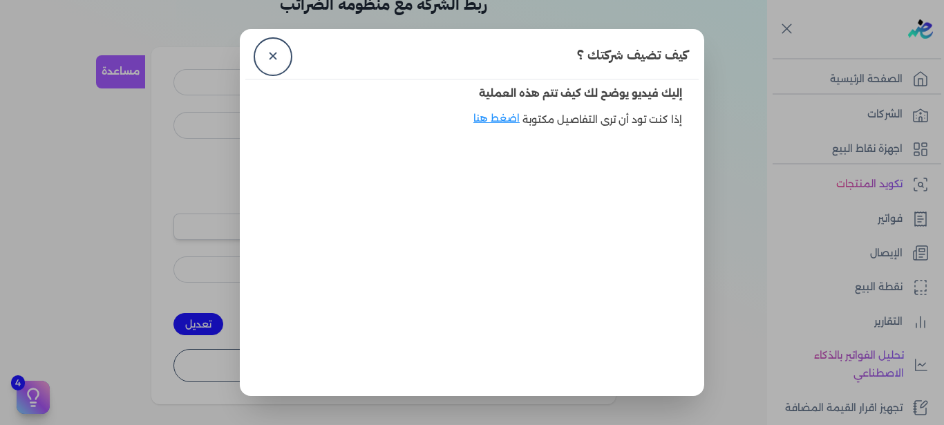
click at [171, 115] on dialog "كيف تضيف شركتك ؟ ✕ إليك فيديو يوضح لك كيف تتم هذه العملية إذا كنت تود أن ترى ال…" at bounding box center [472, 212] width 944 height 425
click at [263, 64] on link "✕" at bounding box center [272, 56] width 33 height 33
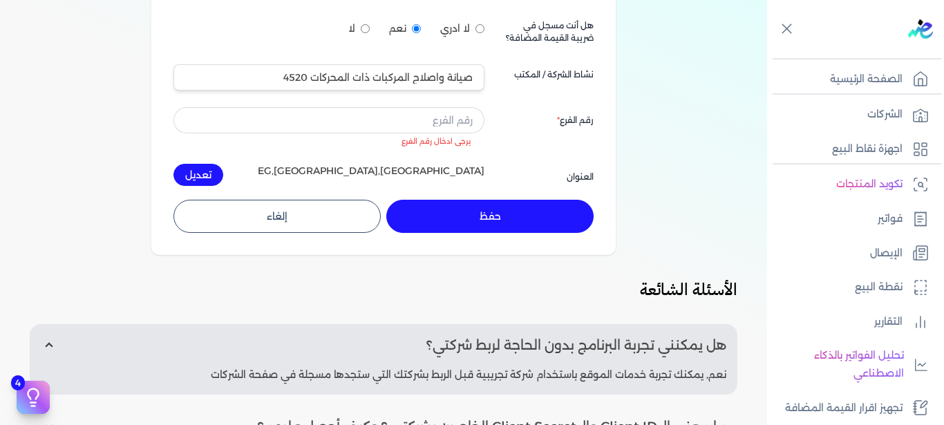
scroll to position [149, 0]
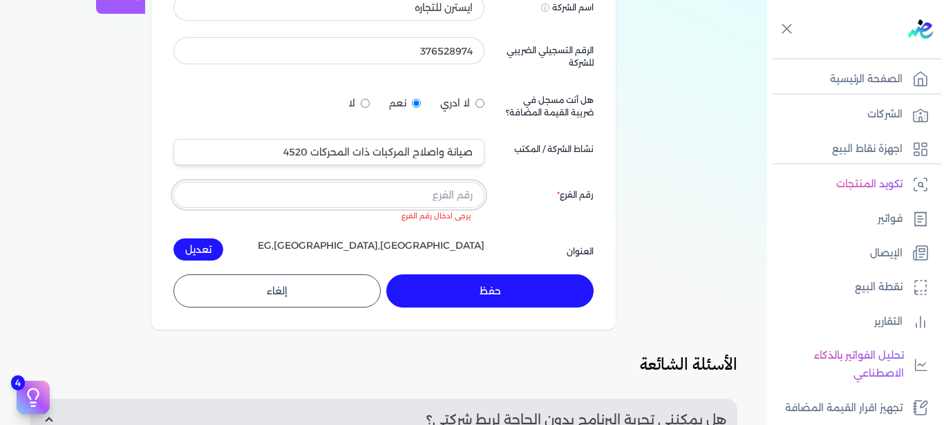
click at [385, 200] on input "text" at bounding box center [329, 195] width 311 height 26
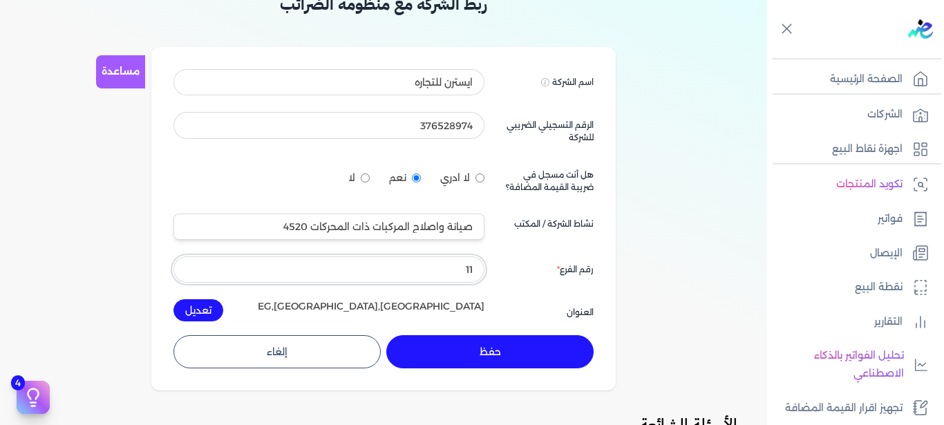
type input "1"
type input "00 172 شارع جوزيف تيتو النزهه الجديده القاهره"
click at [491, 357] on button "حفظ" at bounding box center [489, 351] width 207 height 33
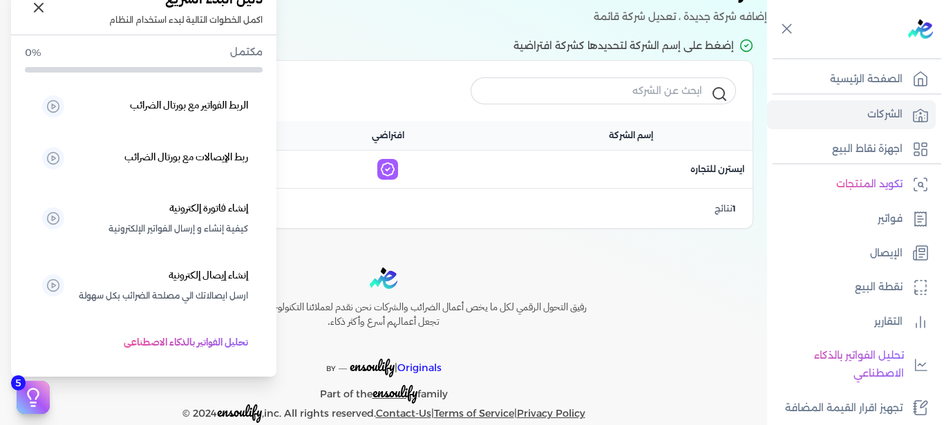
click at [27, 400] on icon at bounding box center [33, 397] width 21 height 21
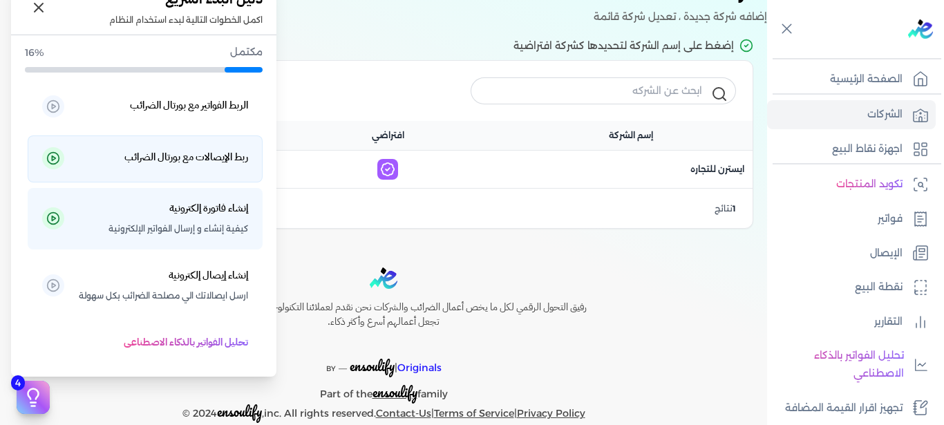
click at [195, 167] on p "ربط الإيصالات مع بورتال الضرائب" at bounding box center [163, 159] width 170 height 21
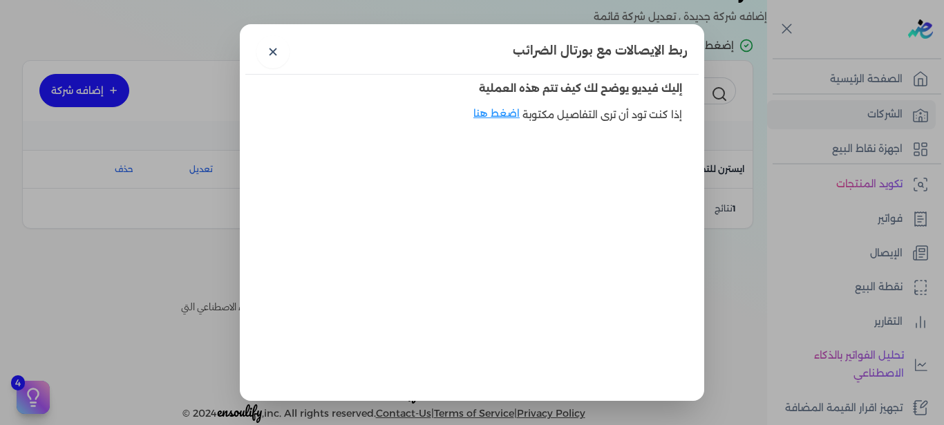
click at [181, 267] on dialog "ربط الإيصالات مع بورتال الضرائب ✕ إليك فيديو يوضح لك كيف تتم هذه العملية إذا كن…" at bounding box center [472, 212] width 944 height 425
click at [290, 56] on link "✕" at bounding box center [272, 51] width 33 height 33
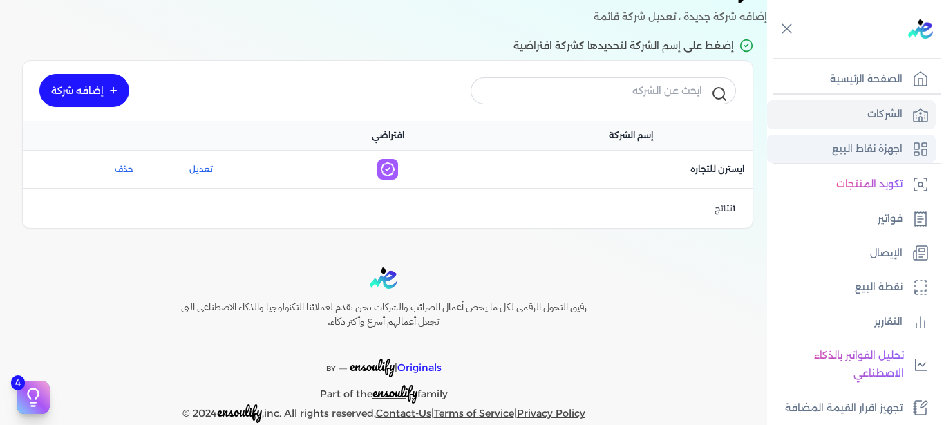
click at [872, 144] on p "اجهزة نقاط البيع" at bounding box center [867, 149] width 71 height 18
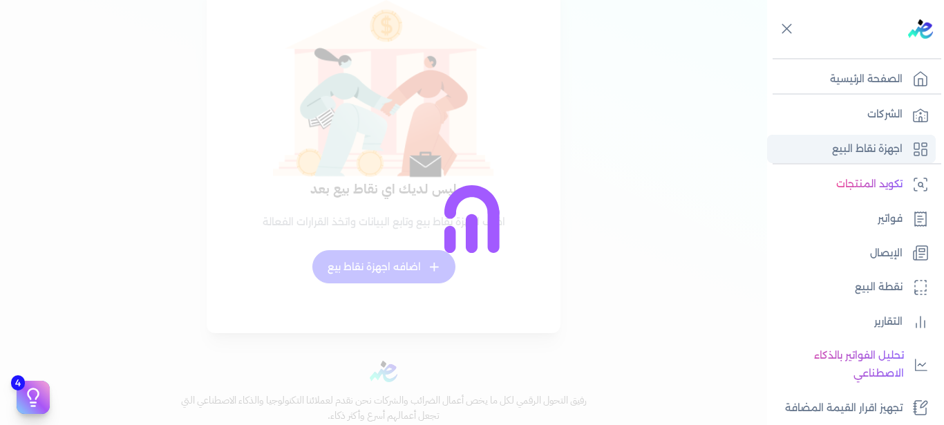
click at [872, 144] on p "اجهزة نقاط البيع" at bounding box center [867, 149] width 71 height 18
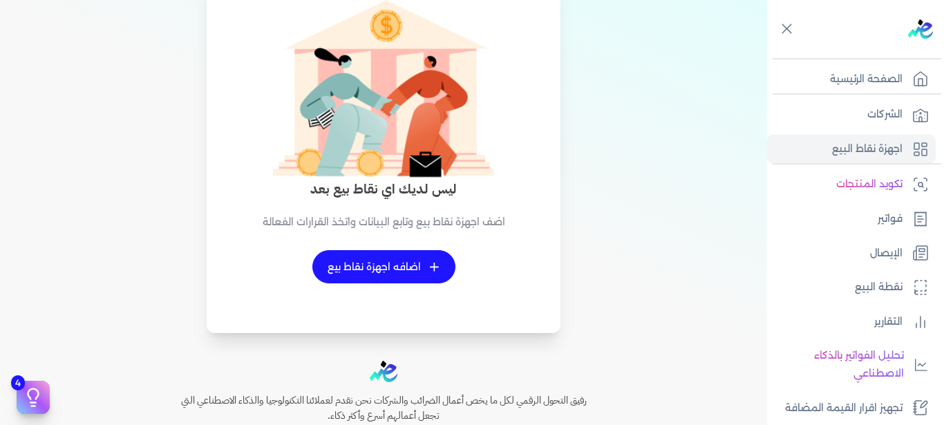
click at [403, 274] on link "+ اضافه اجهزة نقاط بيع" at bounding box center [383, 266] width 143 height 33
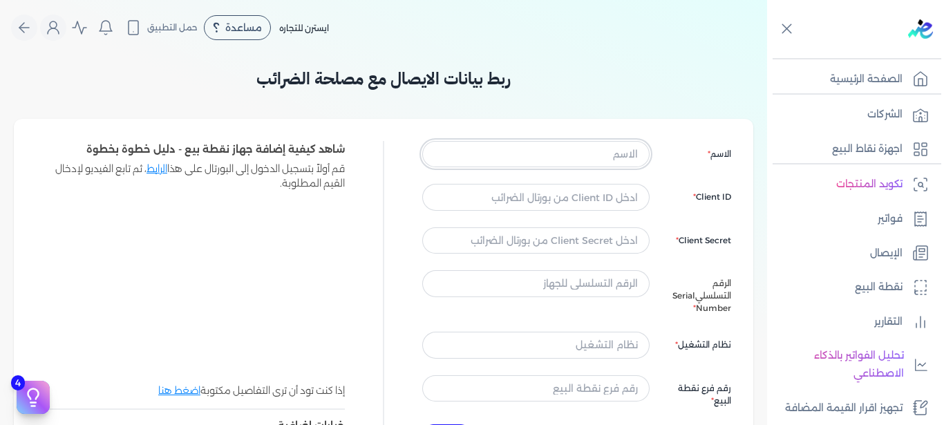
click at [535, 163] on input "text" at bounding box center [535, 154] width 227 height 26
click at [541, 162] on input "text" at bounding box center [535, 154] width 227 height 26
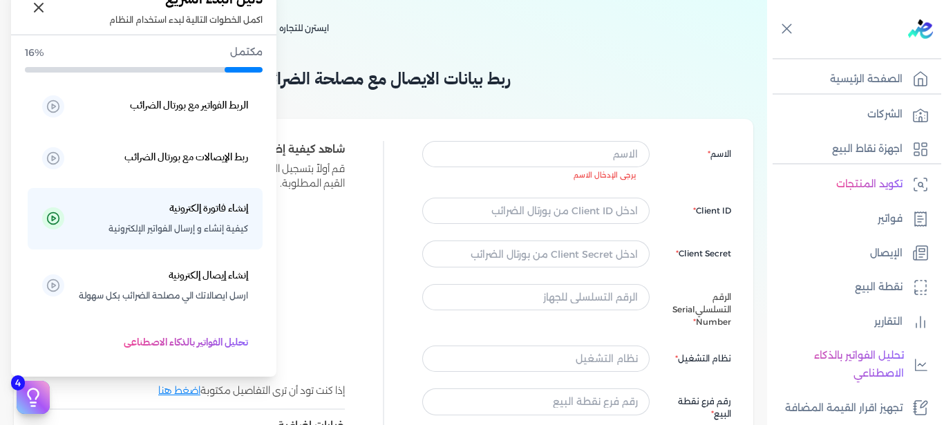
click at [32, 394] on icon at bounding box center [33, 397] width 21 height 21
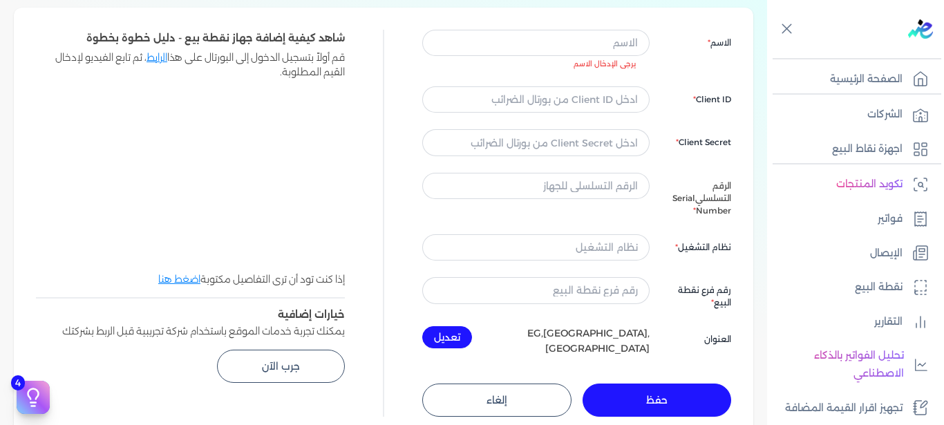
scroll to position [224, 0]
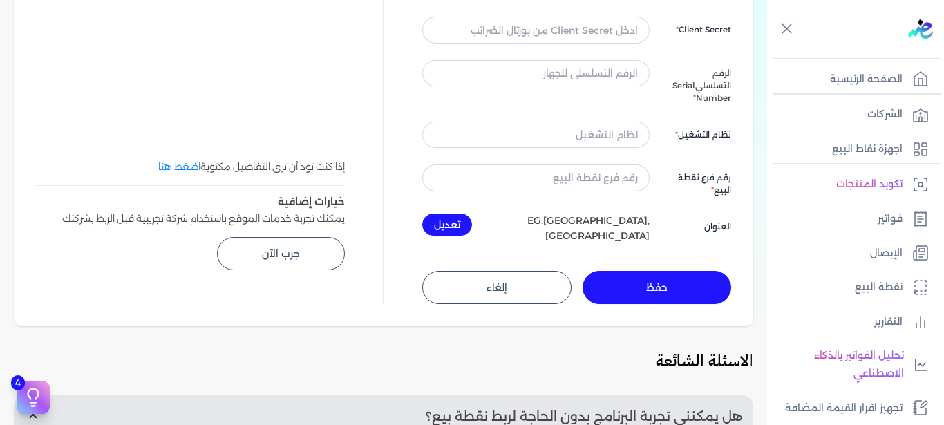
click at [177, 162] on link "اضغط هنا" at bounding box center [179, 166] width 42 height 12
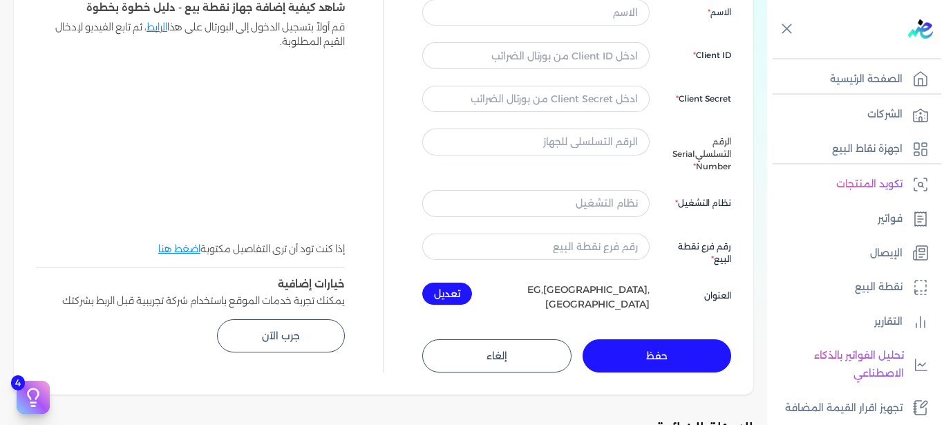
scroll to position [149, 0]
